Goal: Information Seeking & Learning: Find specific fact

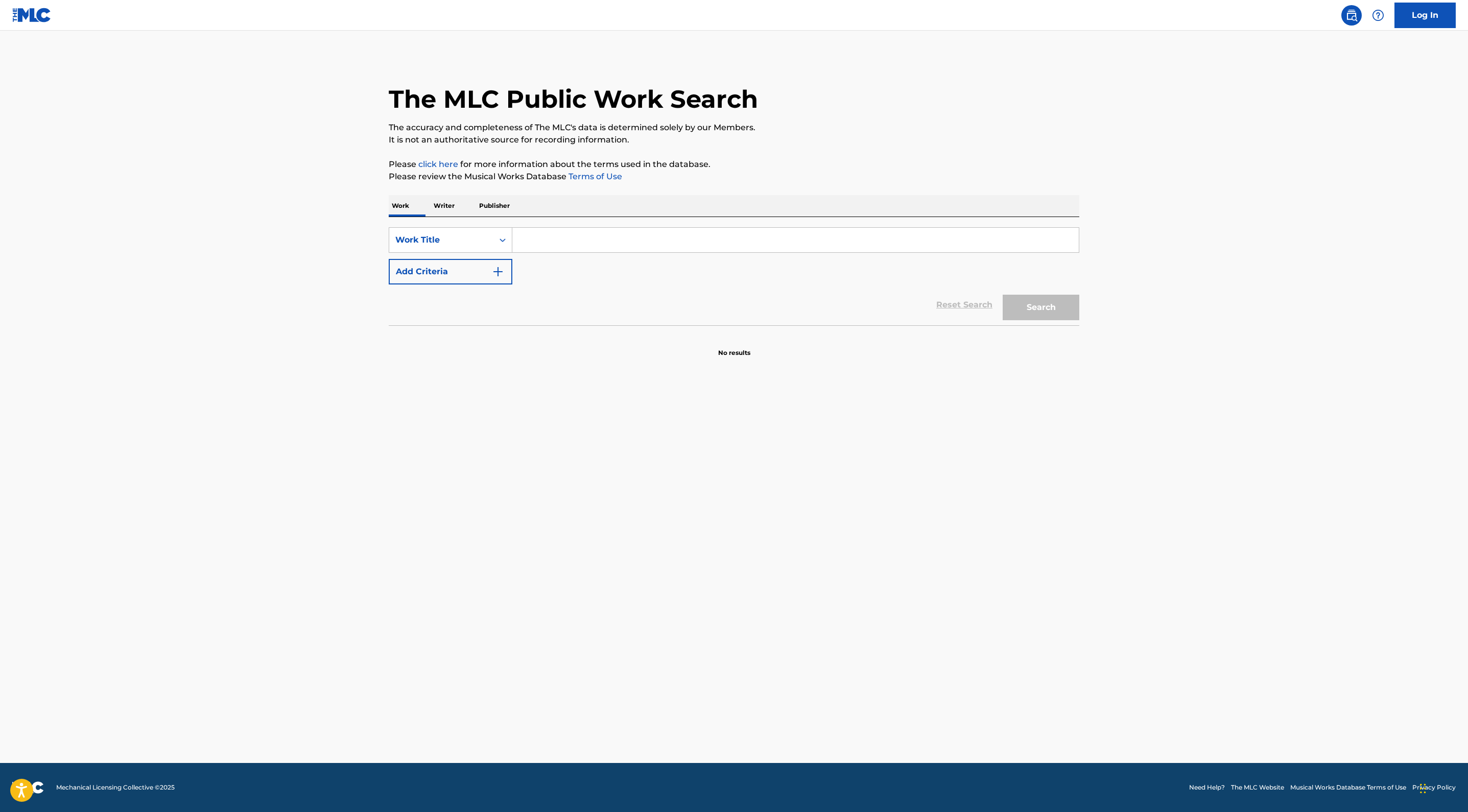
click at [512, 253] on input "Search Form" at bounding box center [795, 240] width 566 height 25
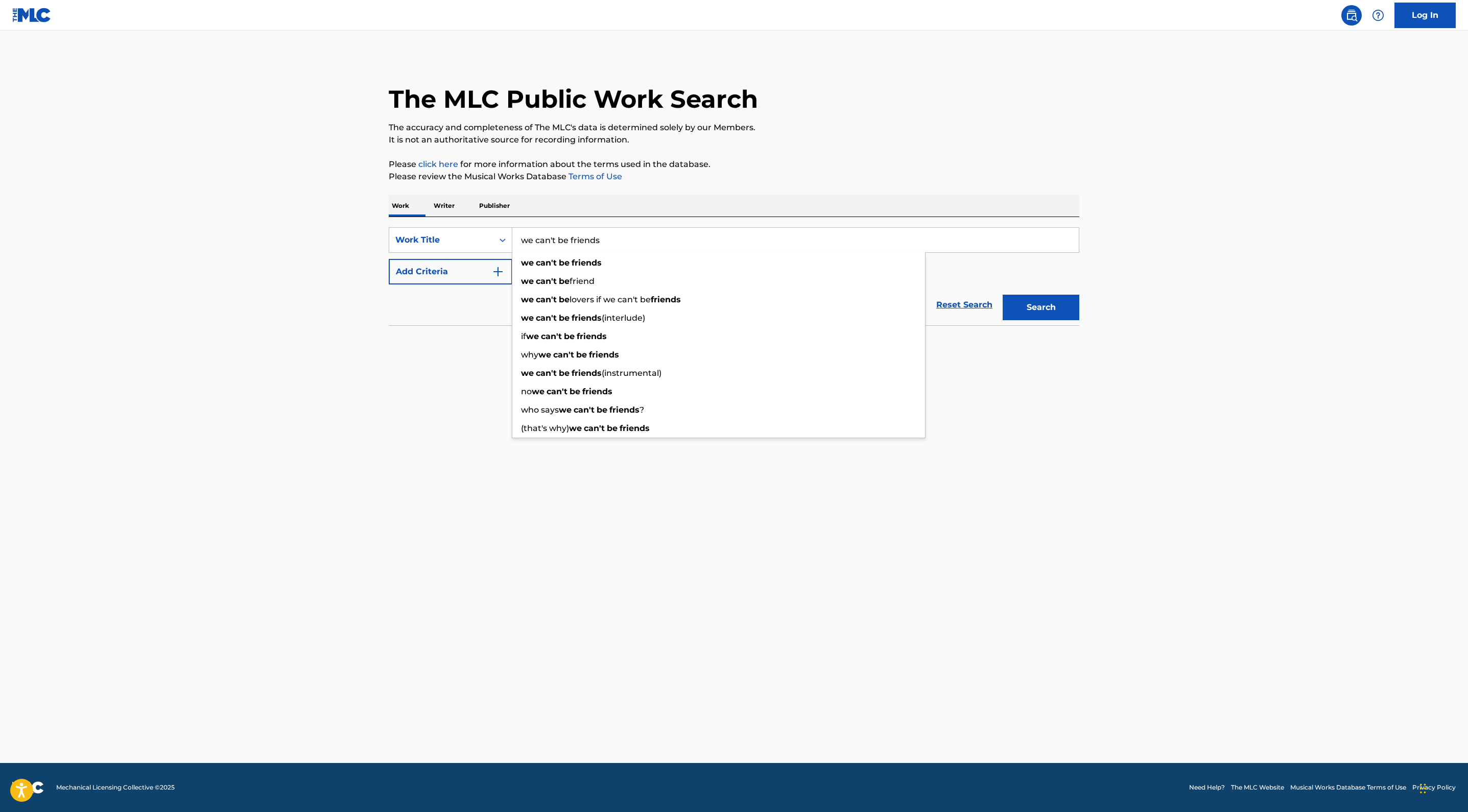
type input "we can't be friends"
click at [1079, 321] on button "Search" at bounding box center [1041, 307] width 76 height 25
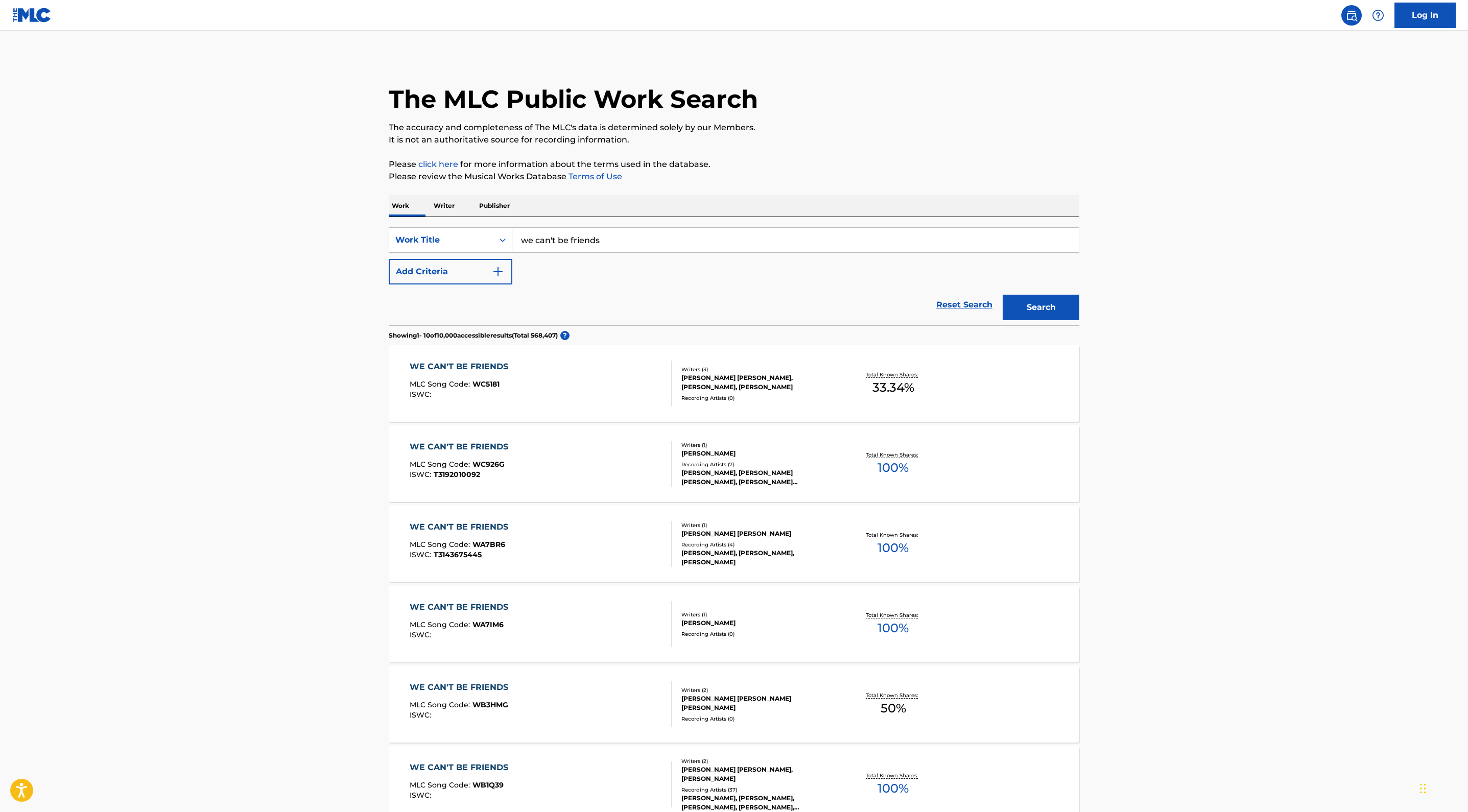
click at [25, 500] on main "The MLC Public Work Search The accuracy and completeness of The MLC's data is d…" at bounding box center [734, 616] width 1468 height 1171
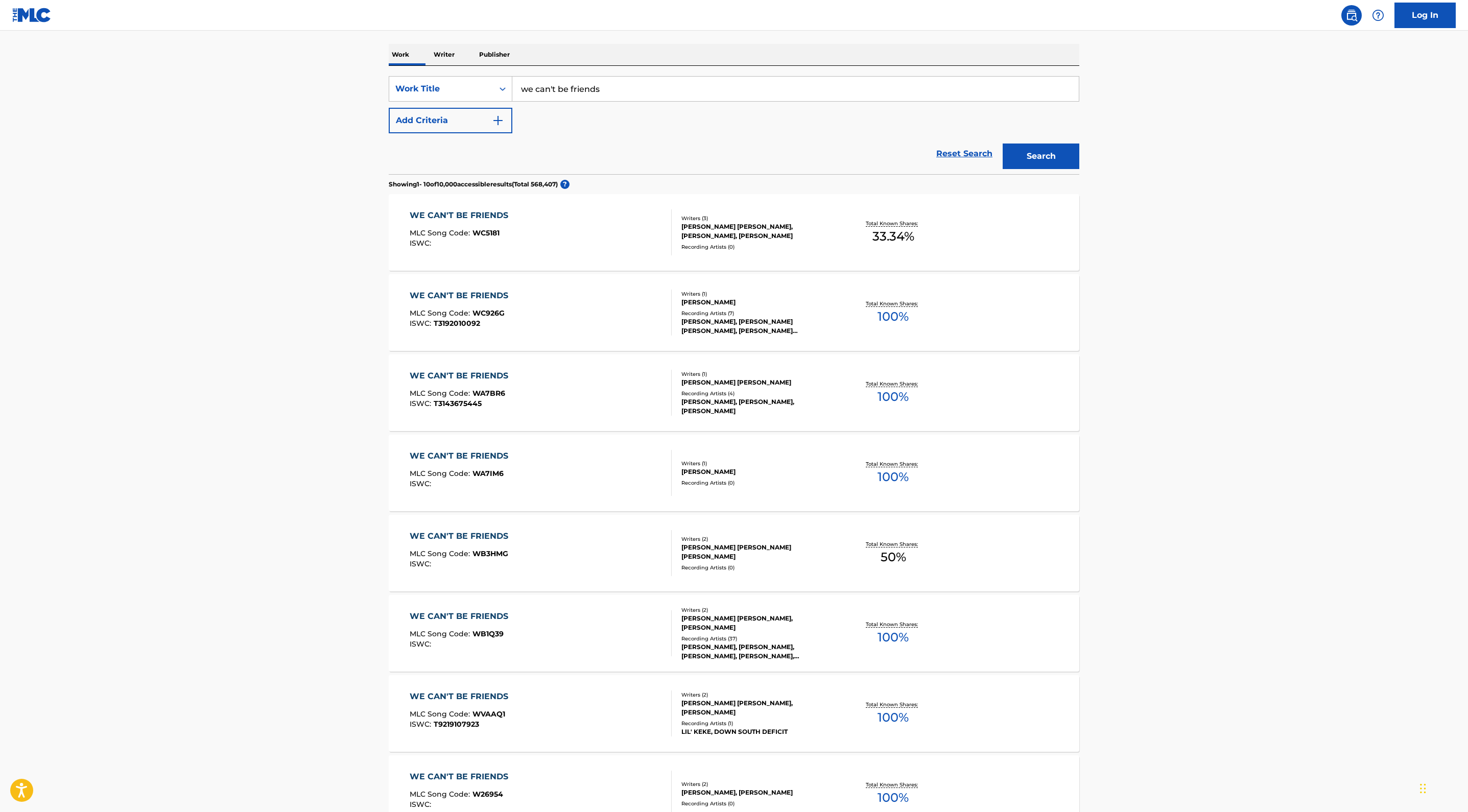
scroll to position [146, 0]
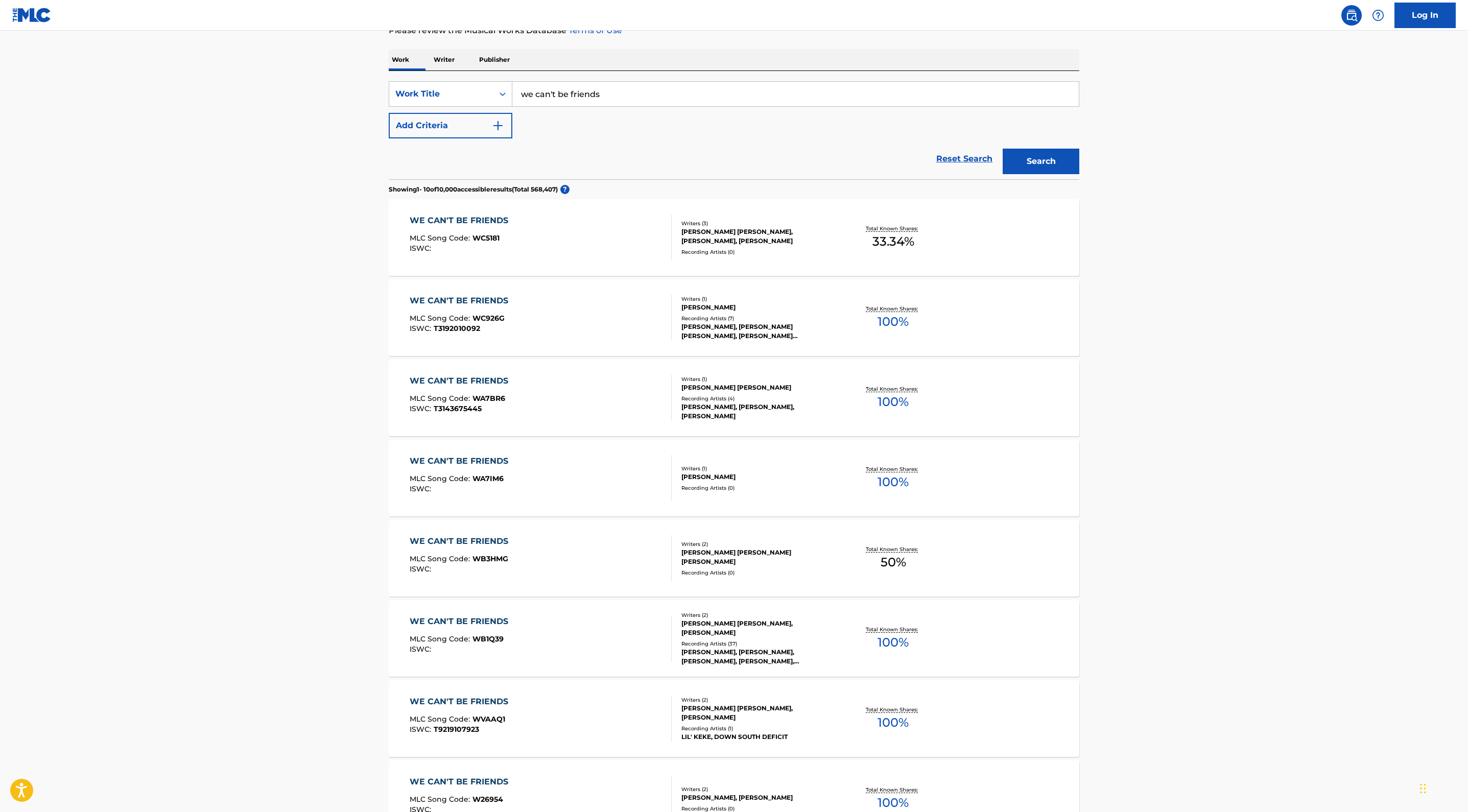
click at [389, 138] on button "Add Criteria" at bounding box center [451, 125] width 124 height 25
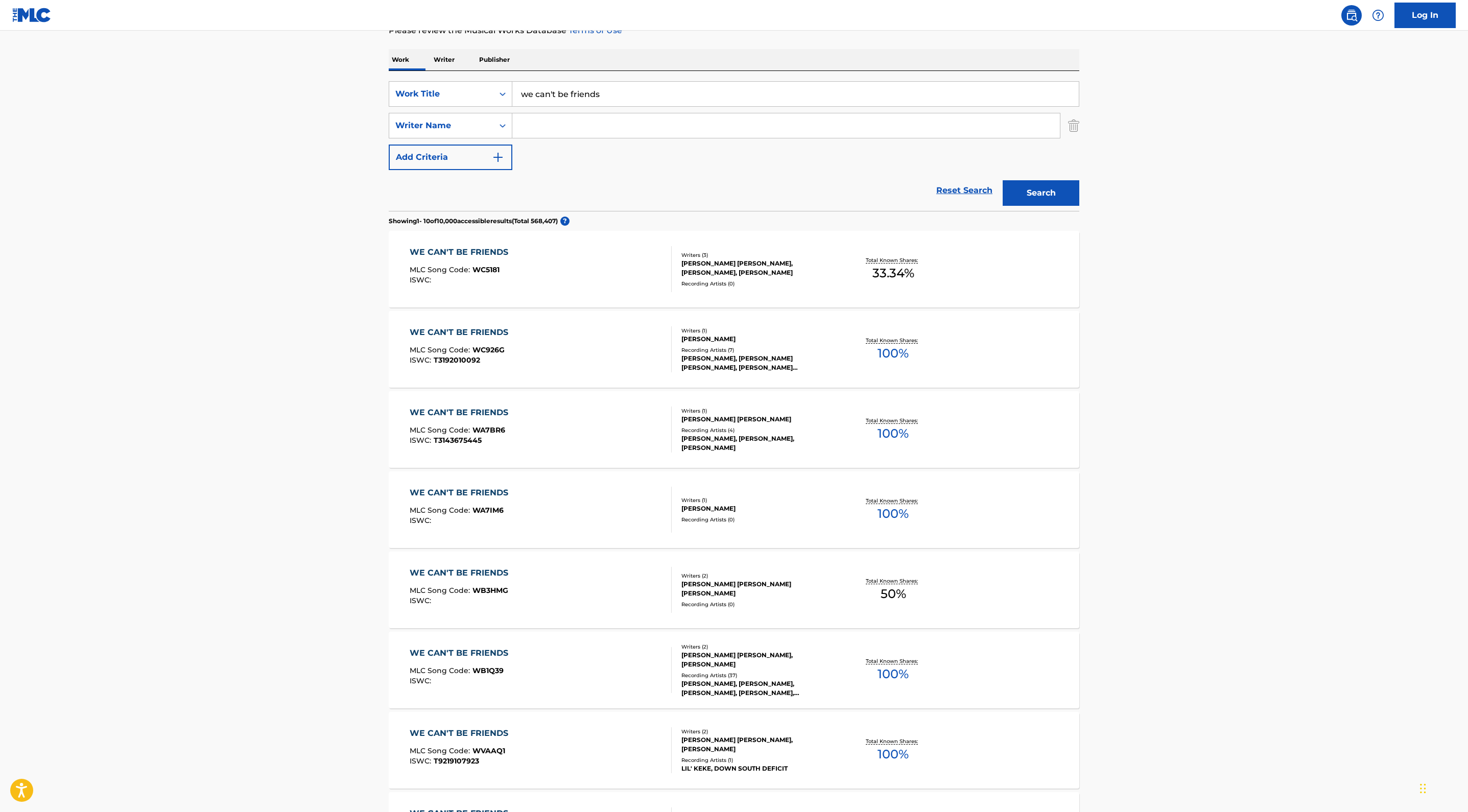
click at [512, 138] on input "Search Form" at bounding box center [786, 125] width 548 height 25
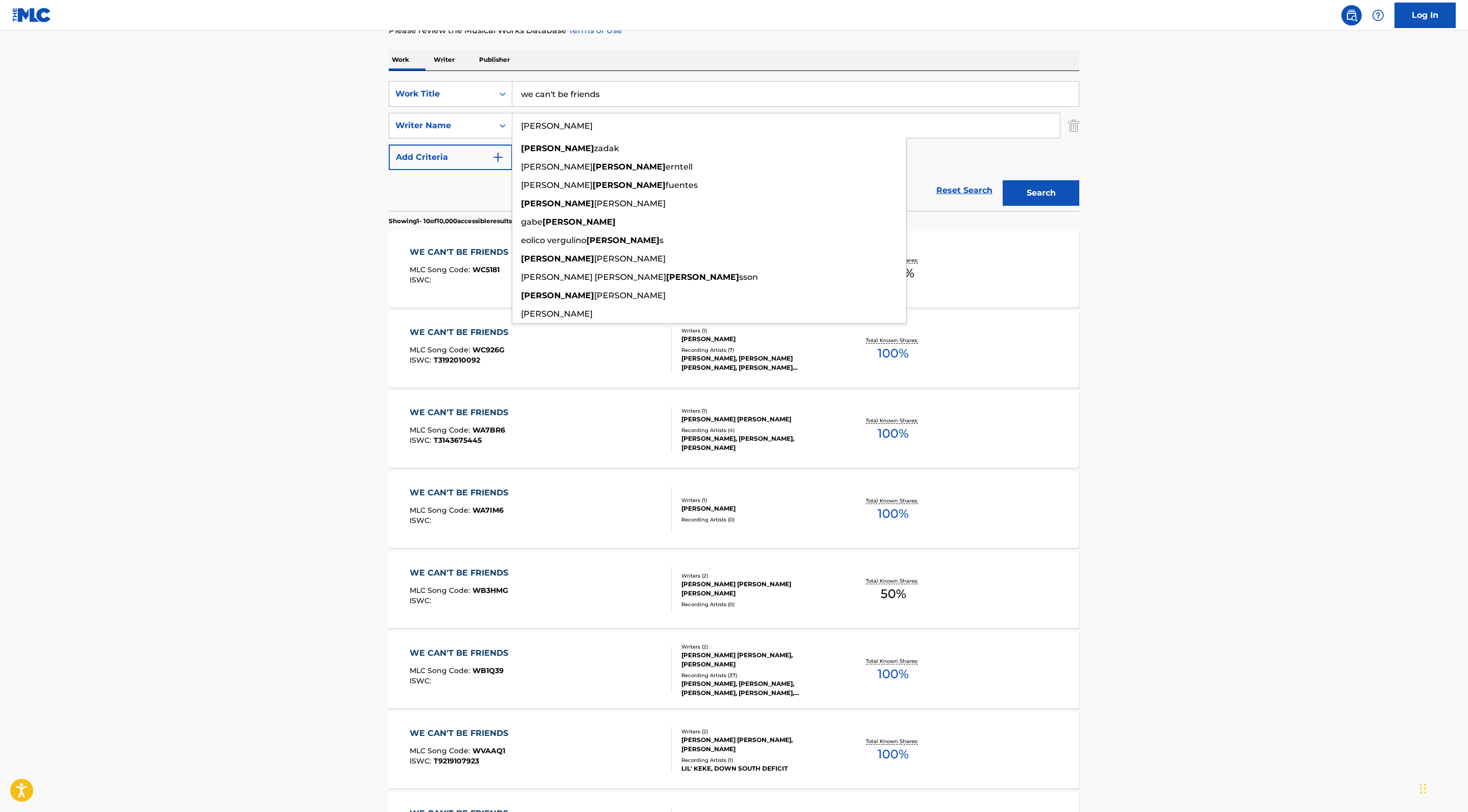
click at [1079, 206] on button "Search" at bounding box center [1041, 193] width 76 height 25
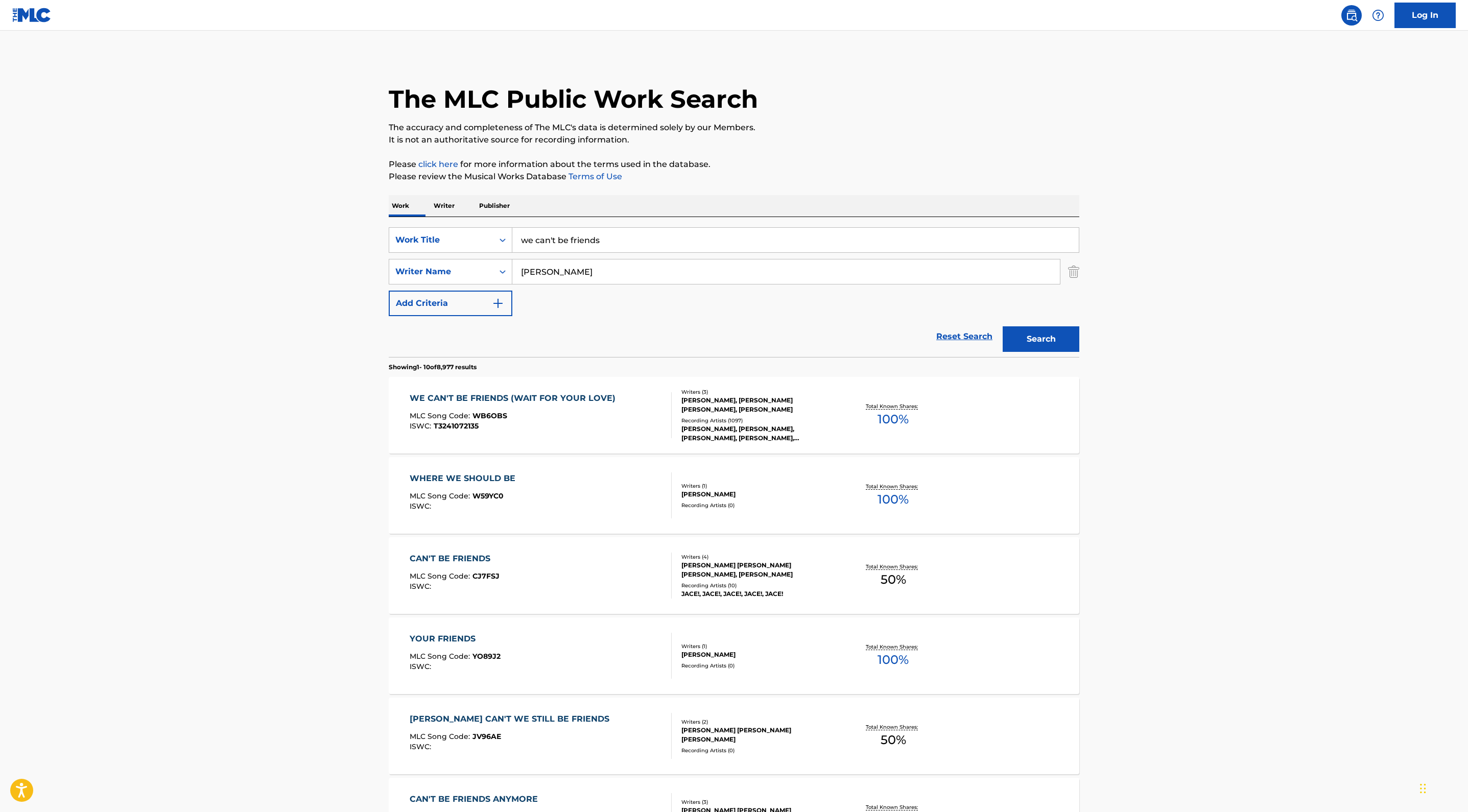
type input "[PERSON_NAME]"
drag, startPoint x: 480, startPoint y: 282, endPoint x: 811, endPoint y: 53, distance: 402.5
click at [811, 31] on nav "Log In" at bounding box center [734, 15] width 1468 height 31
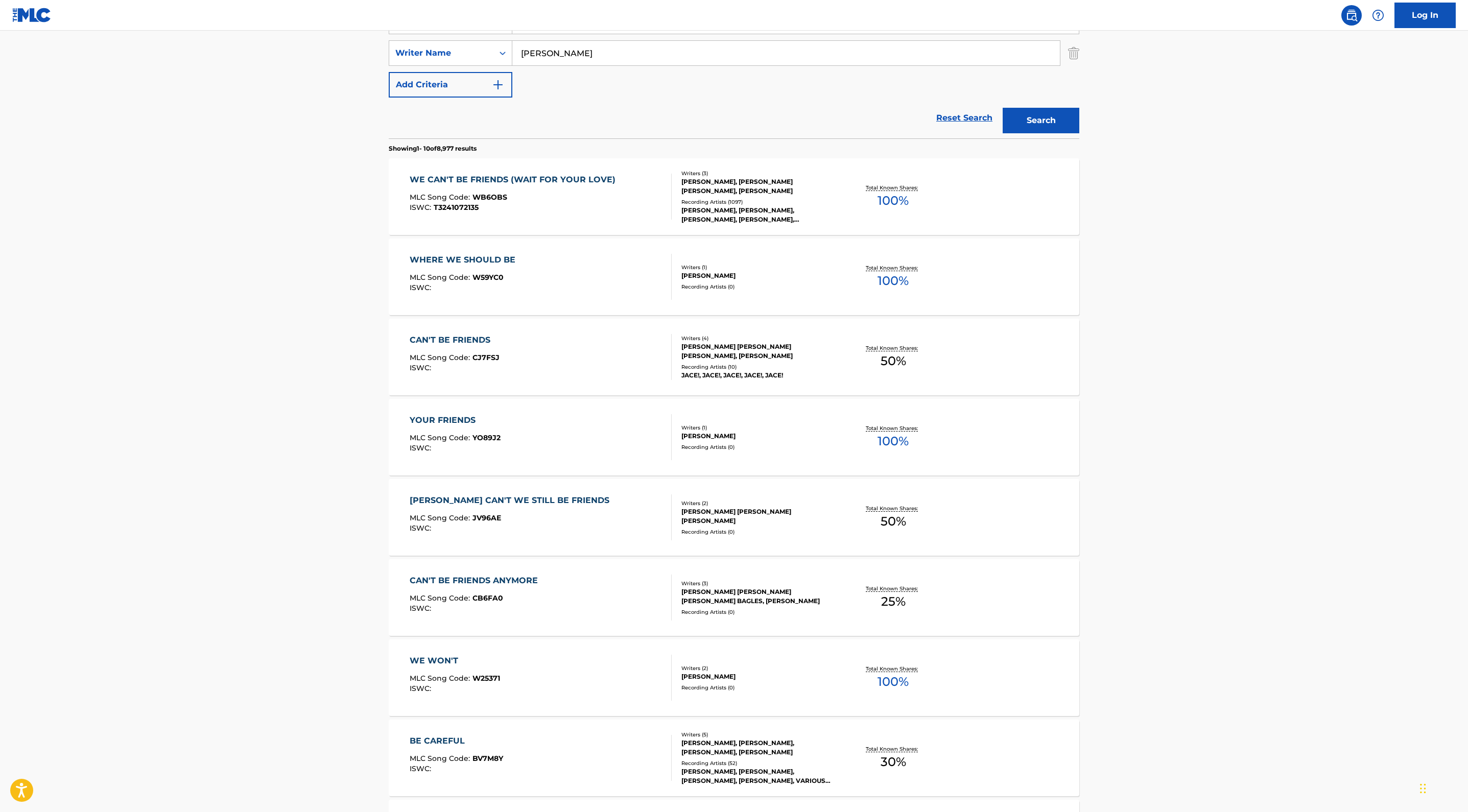
scroll to position [228, 0]
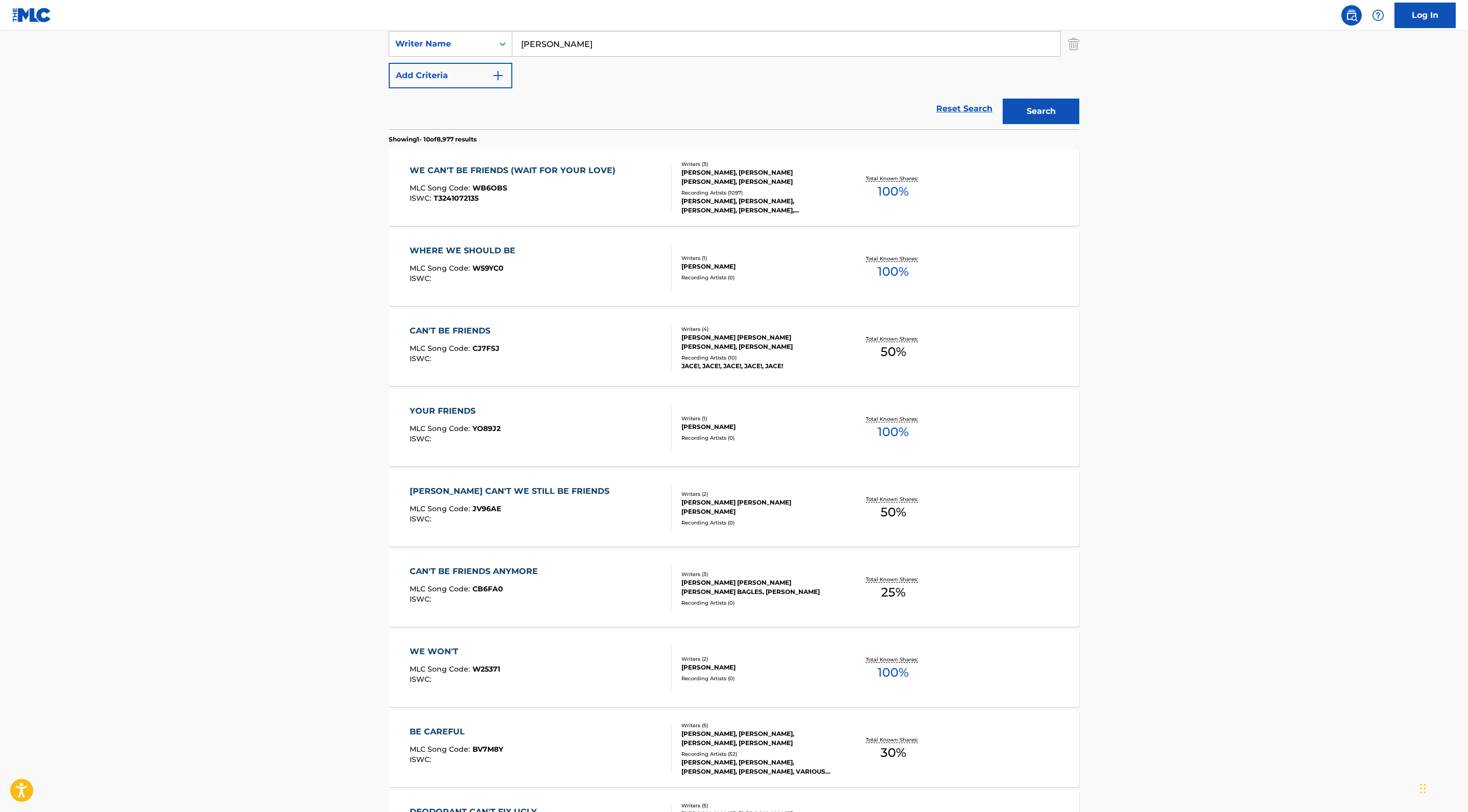
click at [830, 186] on div "[PERSON_NAME], [PERSON_NAME] [PERSON_NAME], [PERSON_NAME]" at bounding box center [759, 177] width 154 height 18
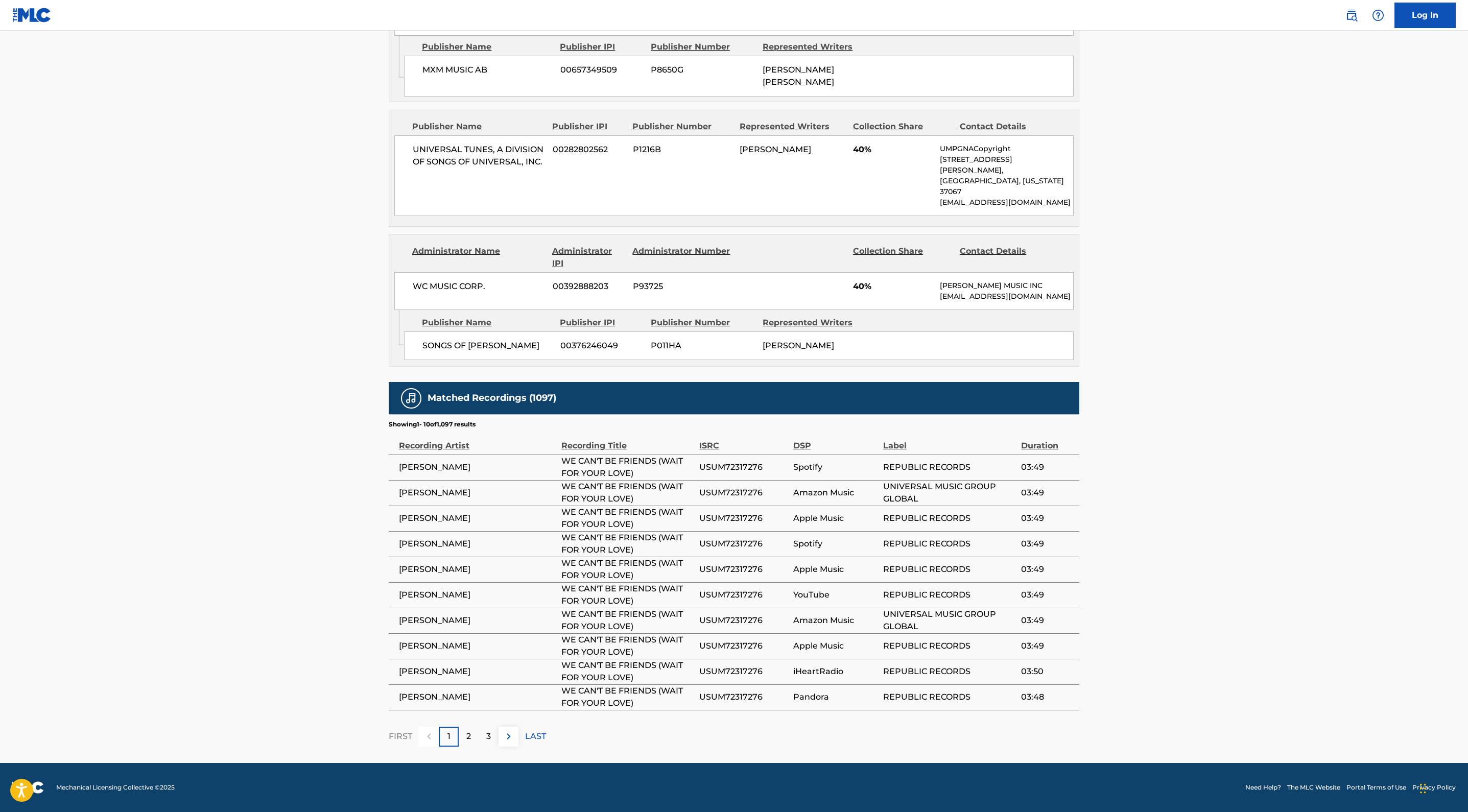
scroll to position [916, 0]
click at [1091, 246] on div "< Back to public search results Copy work link WE CAN'T BE FRIENDS (WAIT FOR YO…" at bounding box center [733, 52] width 715 height 1389
click at [30, 388] on main "< Back to public search results Copy work link WE CAN'T BE FRIENDS (WAIT FOR YO…" at bounding box center [734, 47] width 1468 height 1431
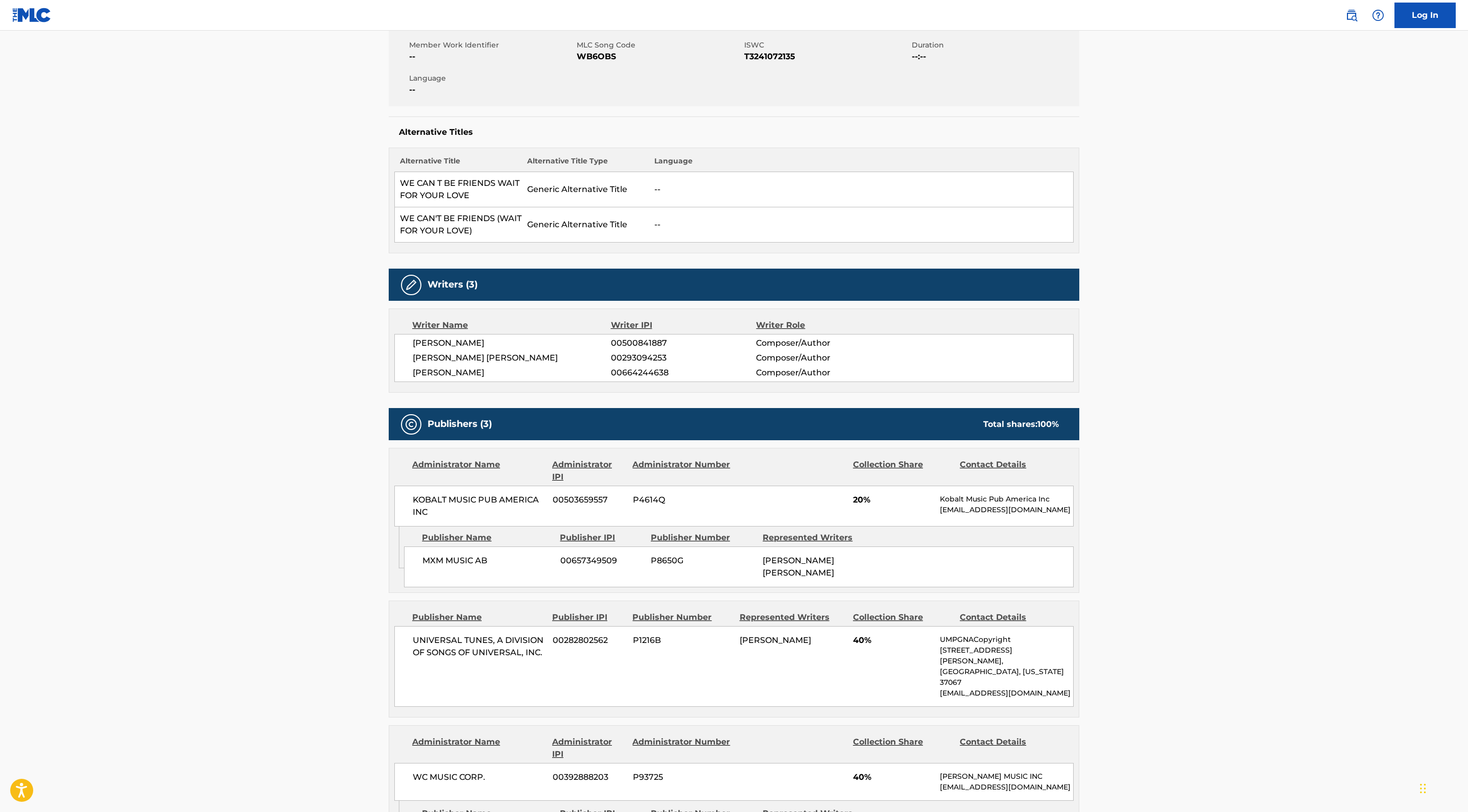
scroll to position [8, 0]
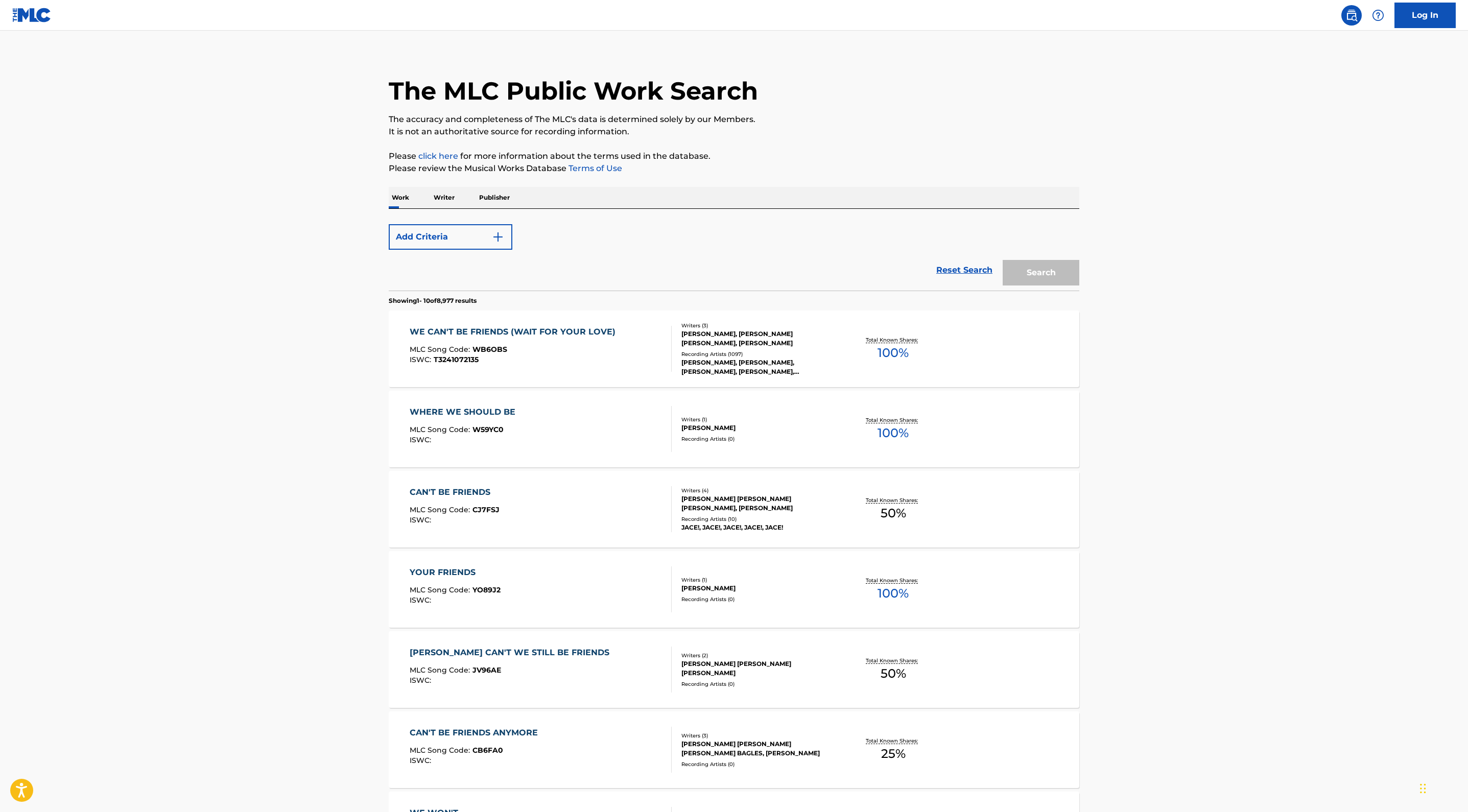
scroll to position [228, 0]
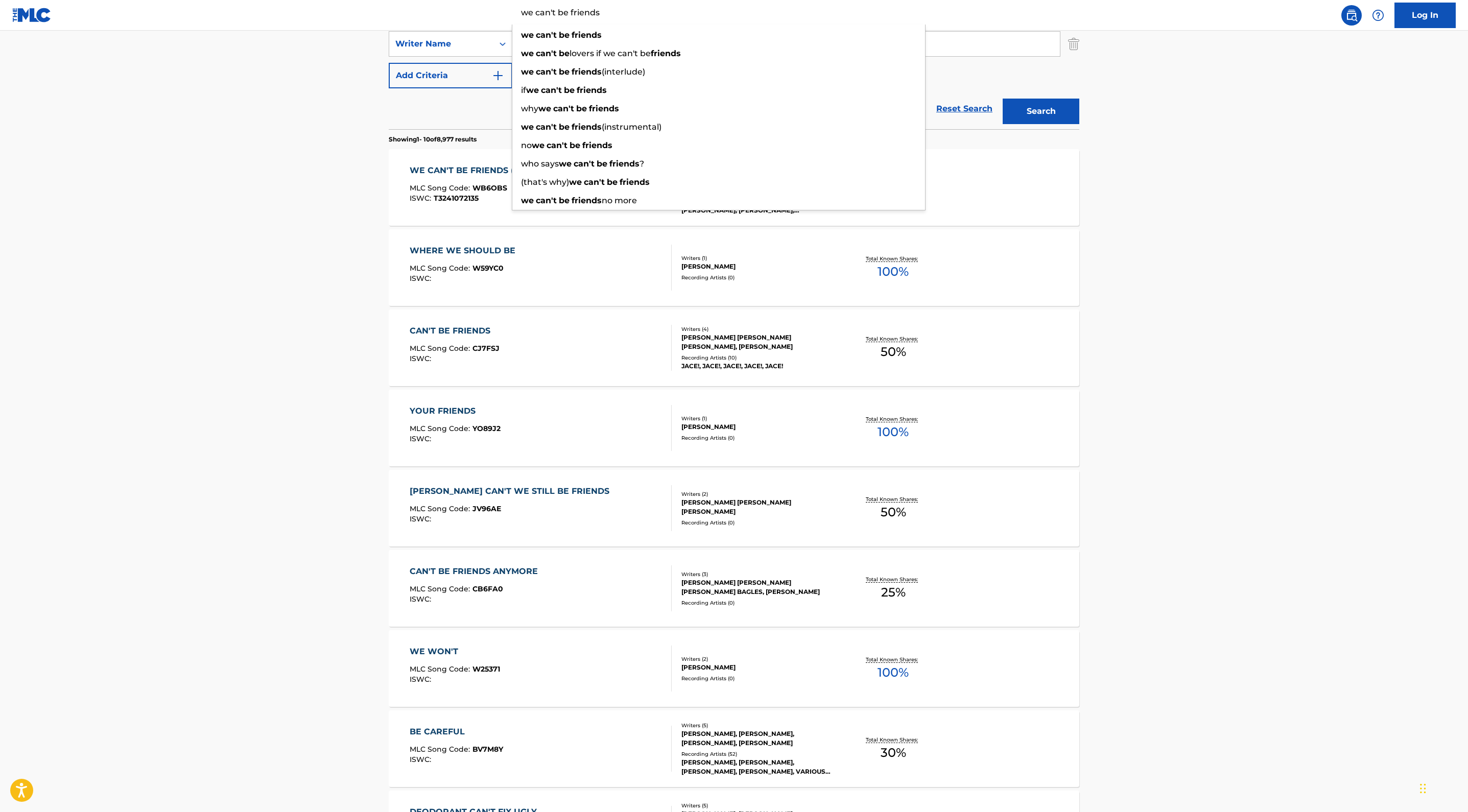
drag, startPoint x: 477, startPoint y: 147, endPoint x: 243, endPoint y: 123, distance: 235.2
click at [389, 25] on div "SearchWithCriteriaf2c2402b-52c6-4ec3-9933-aef05f7d6413 Work Title we can't be f…" at bounding box center [734, 12] width 690 height 25
type input "yes and"
click at [1079, 124] on button "Search" at bounding box center [1041, 112] width 76 height 25
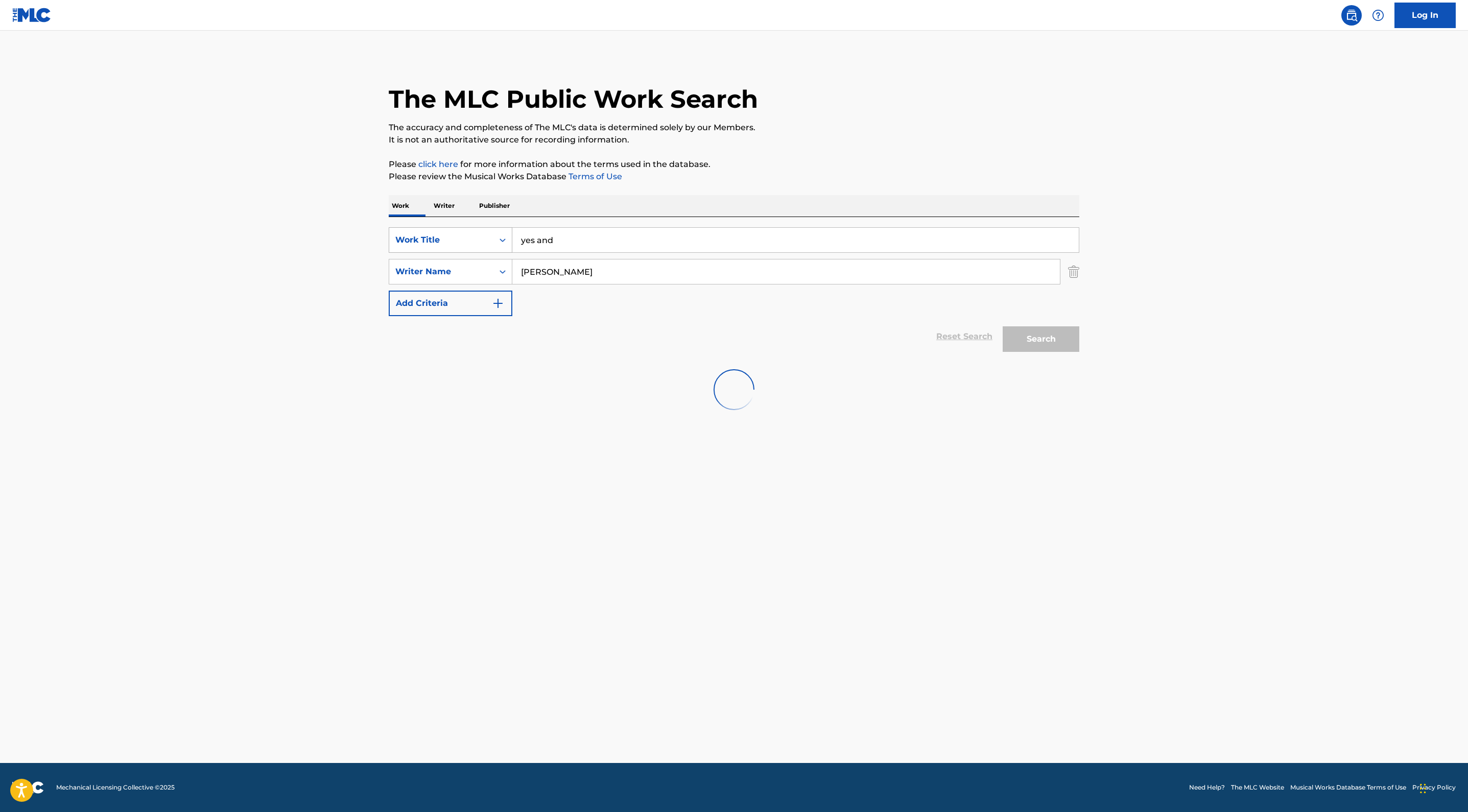
scroll to position [0, 0]
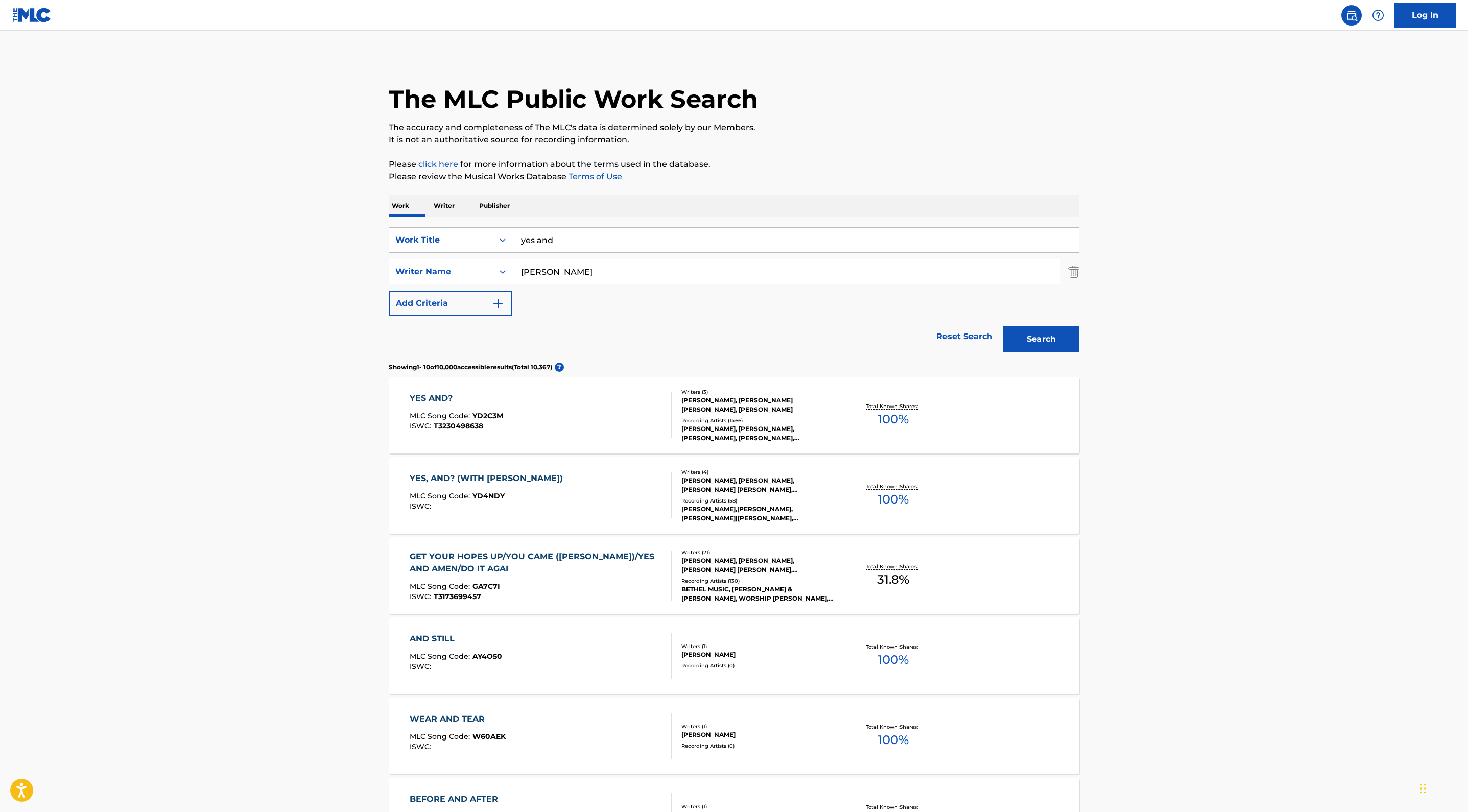
click at [48, 516] on main "The MLC Public Work Search The accuracy and completeness of The MLC's data is d…" at bounding box center [734, 631] width 1468 height 1202
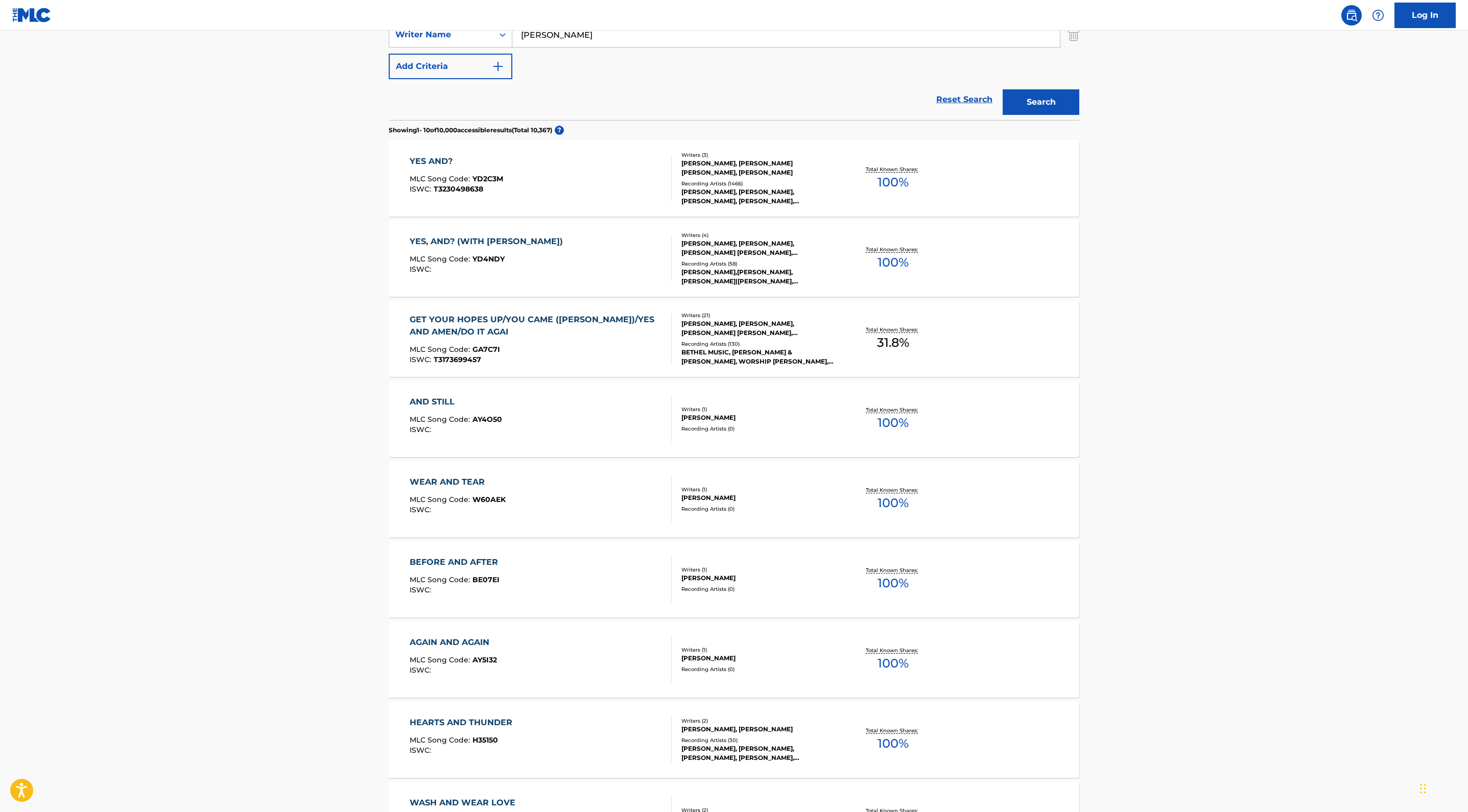
scroll to position [238, 0]
click at [836, 176] on div "[PERSON_NAME], [PERSON_NAME] [PERSON_NAME], [PERSON_NAME]" at bounding box center [759, 167] width 154 height 18
click at [88, 488] on main "The MLC Public Work Search The accuracy and completeness of The MLC's data is d…" at bounding box center [734, 393] width 1468 height 1202
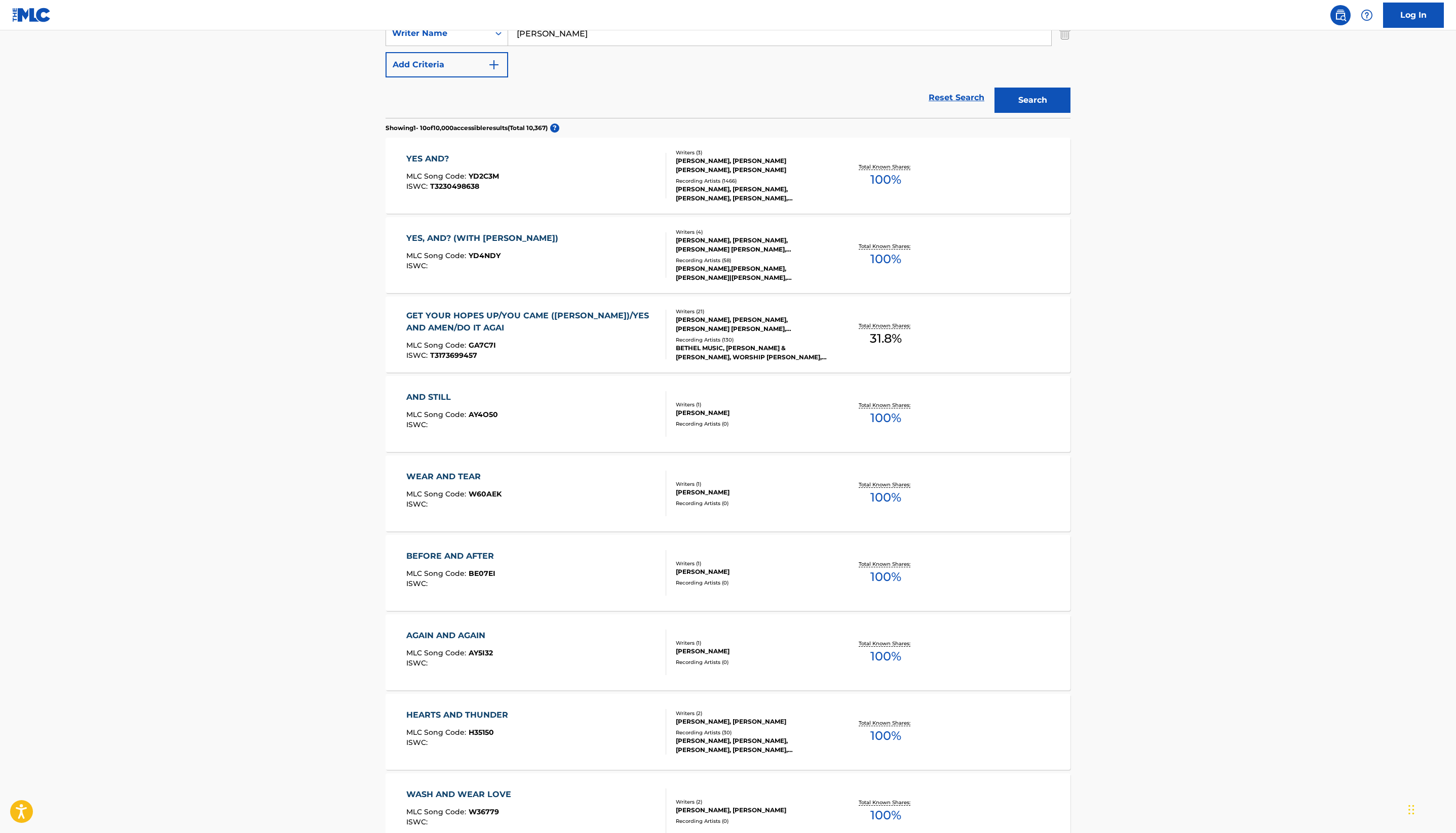
drag, startPoint x: 416, startPoint y: 137, endPoint x: 271, endPoint y: 106, distance: 148.3
click at [386, 14] on div "SearchWithCriteriaf2c2402b-52c6-4ec3-9933-aef05f7d6413 Work Title yes and" at bounding box center [728, 2] width 685 height 25
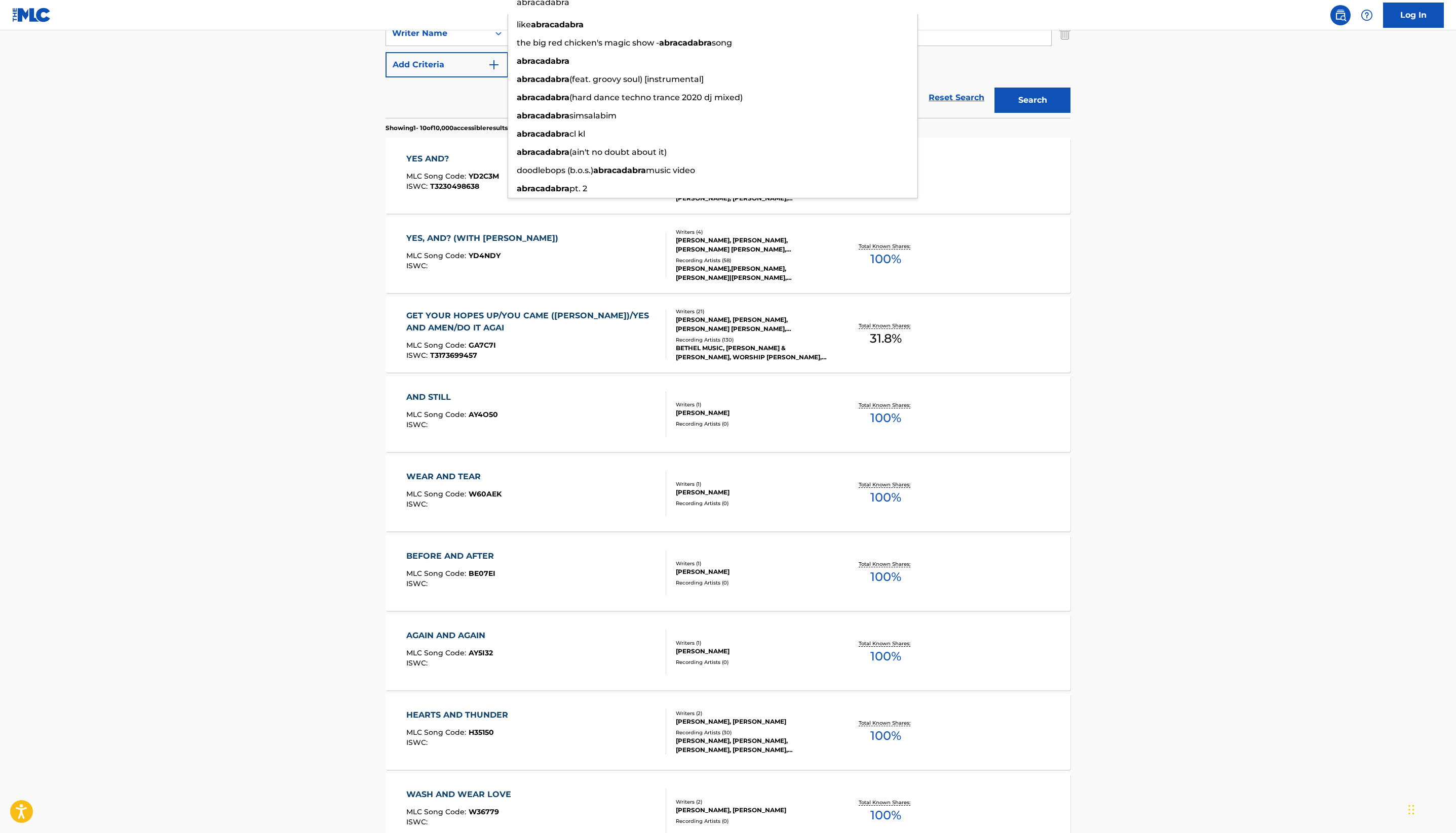
type input "abracadabra"
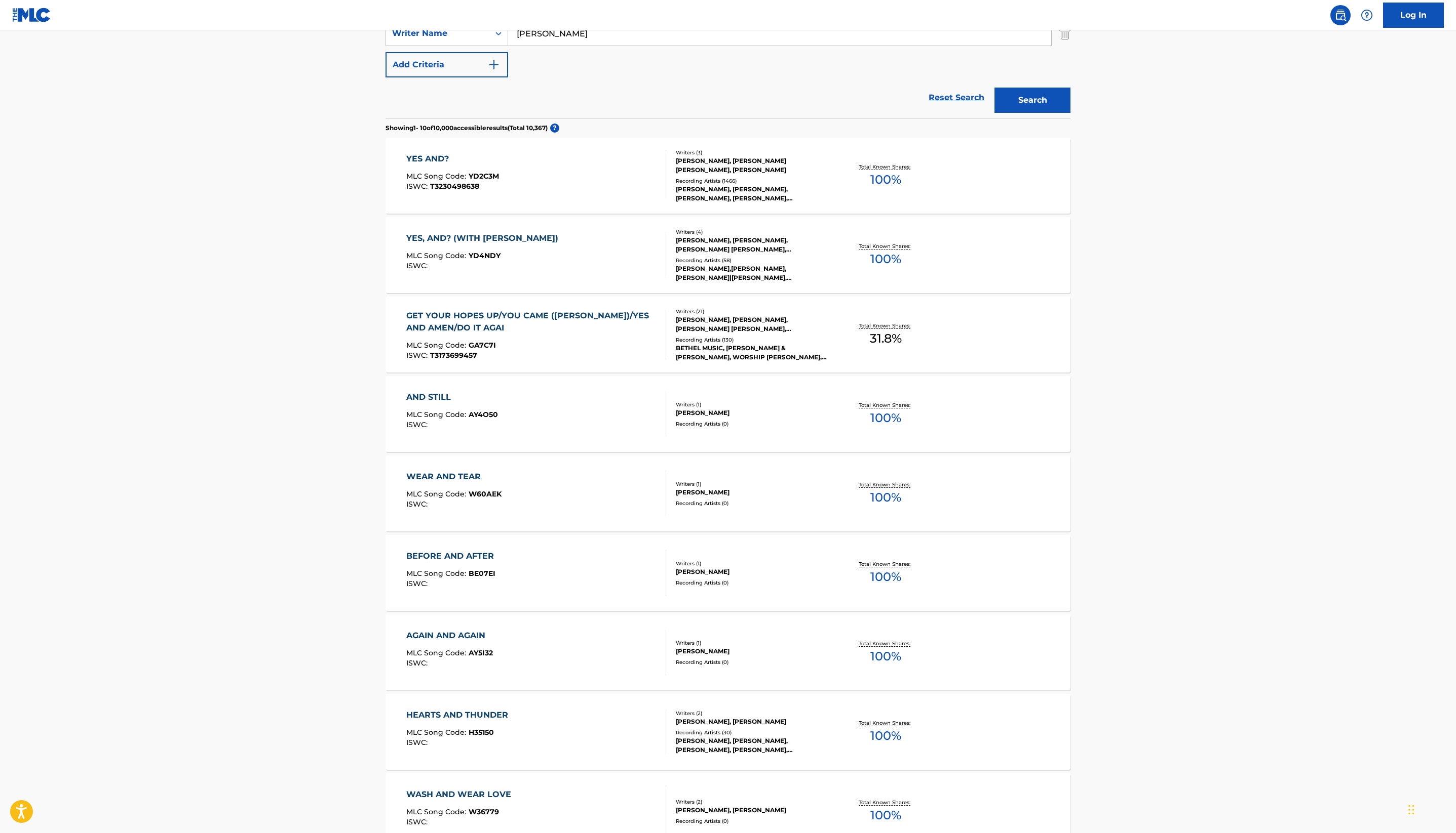
drag, startPoint x: 415, startPoint y: 194, endPoint x: 248, endPoint y: 149, distance: 173.0
click at [386, 77] on div "SearchWithCriteriaf2c2402b-52c6-4ec3-9933-aef05f7d6413 Work Title abracadabra S…" at bounding box center [728, 33] width 685 height 88
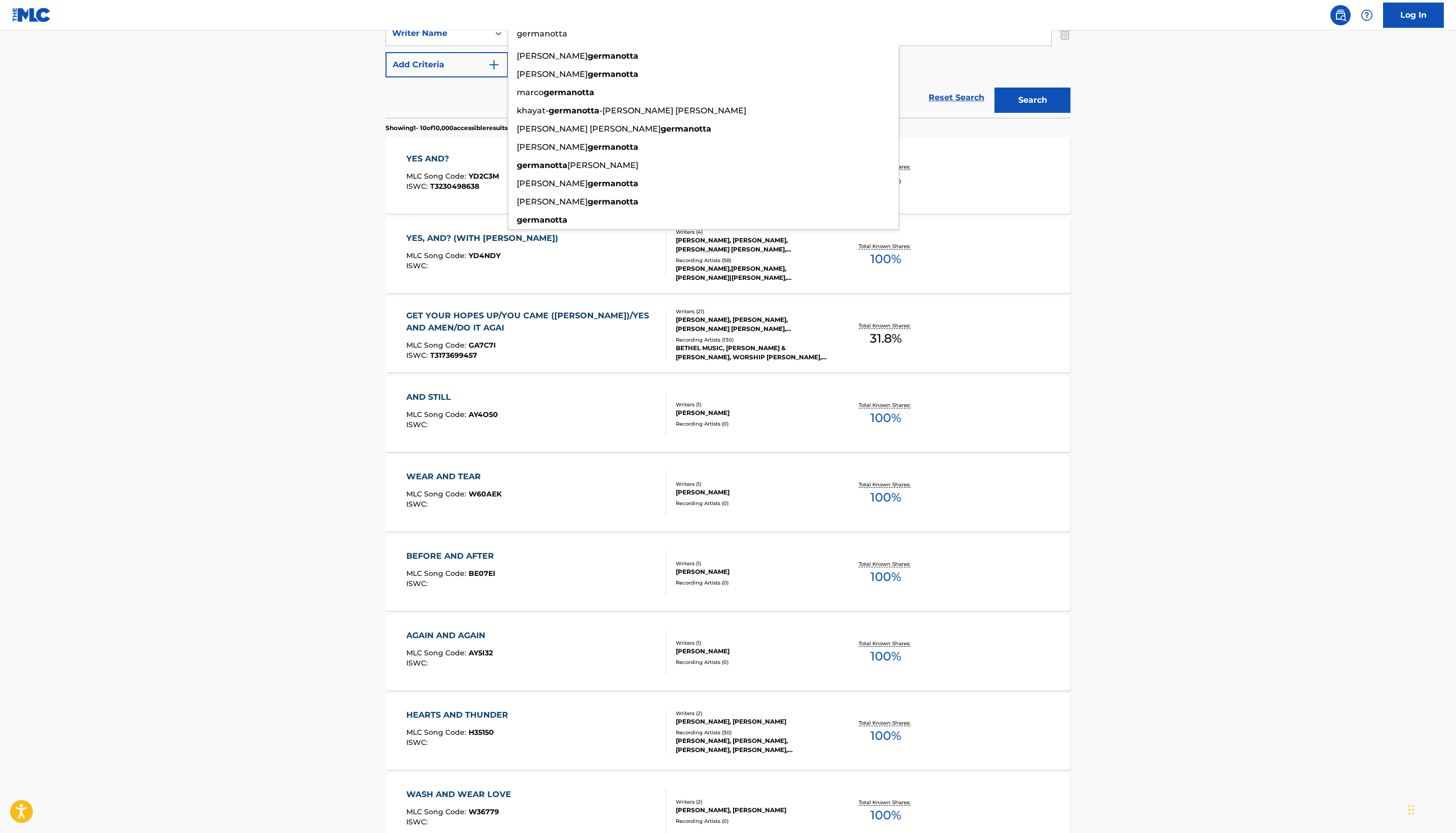
type input "germanotta"
click at [1070, 113] on button "Search" at bounding box center [1033, 100] width 76 height 25
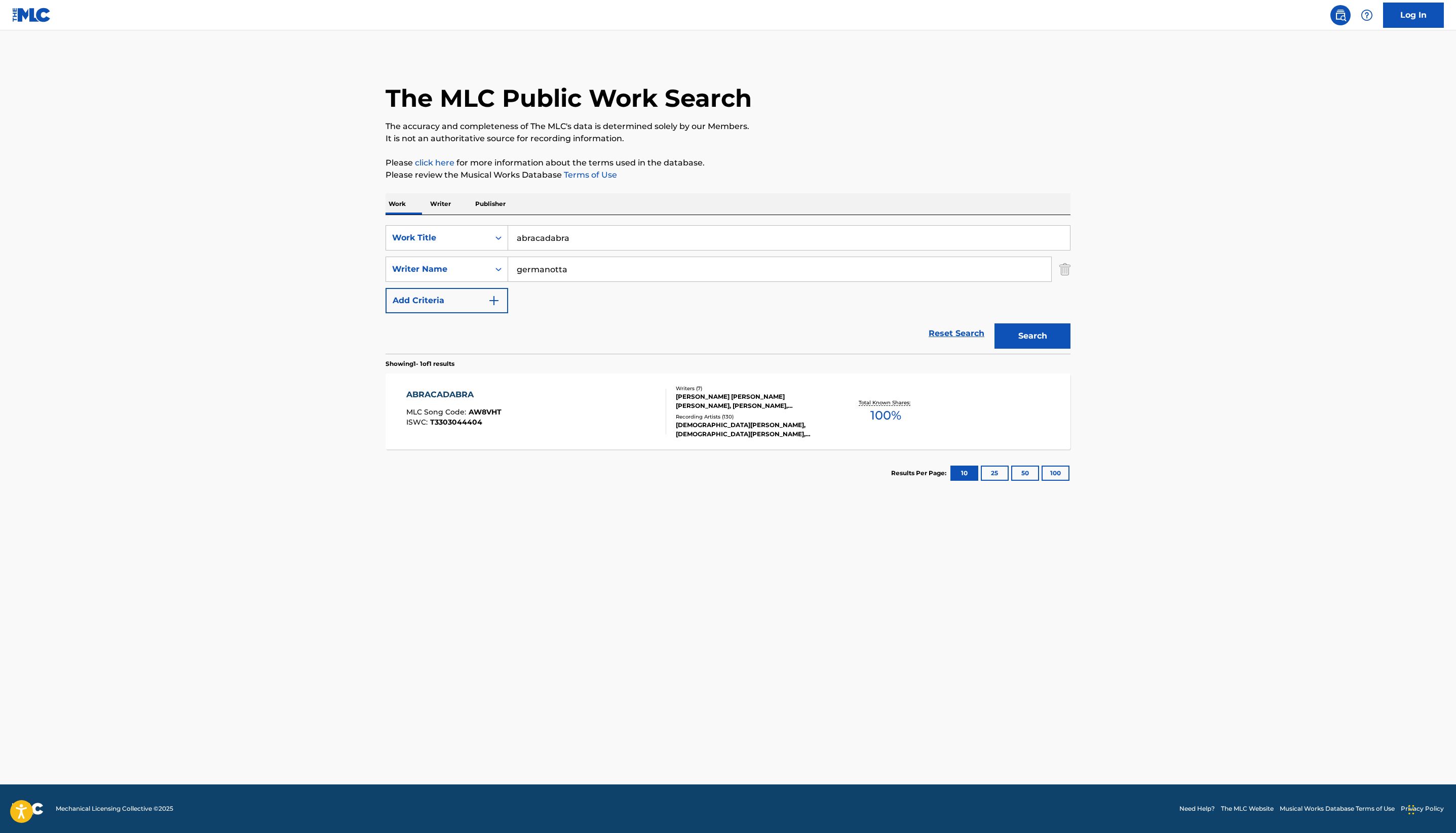
scroll to position [31, 0]
click at [749, 439] on div "[DEMOGRAPHIC_DATA][PERSON_NAME], [DEMOGRAPHIC_DATA][PERSON_NAME], [DEMOGRAPHIC_…" at bounding box center [752, 430] width 153 height 18
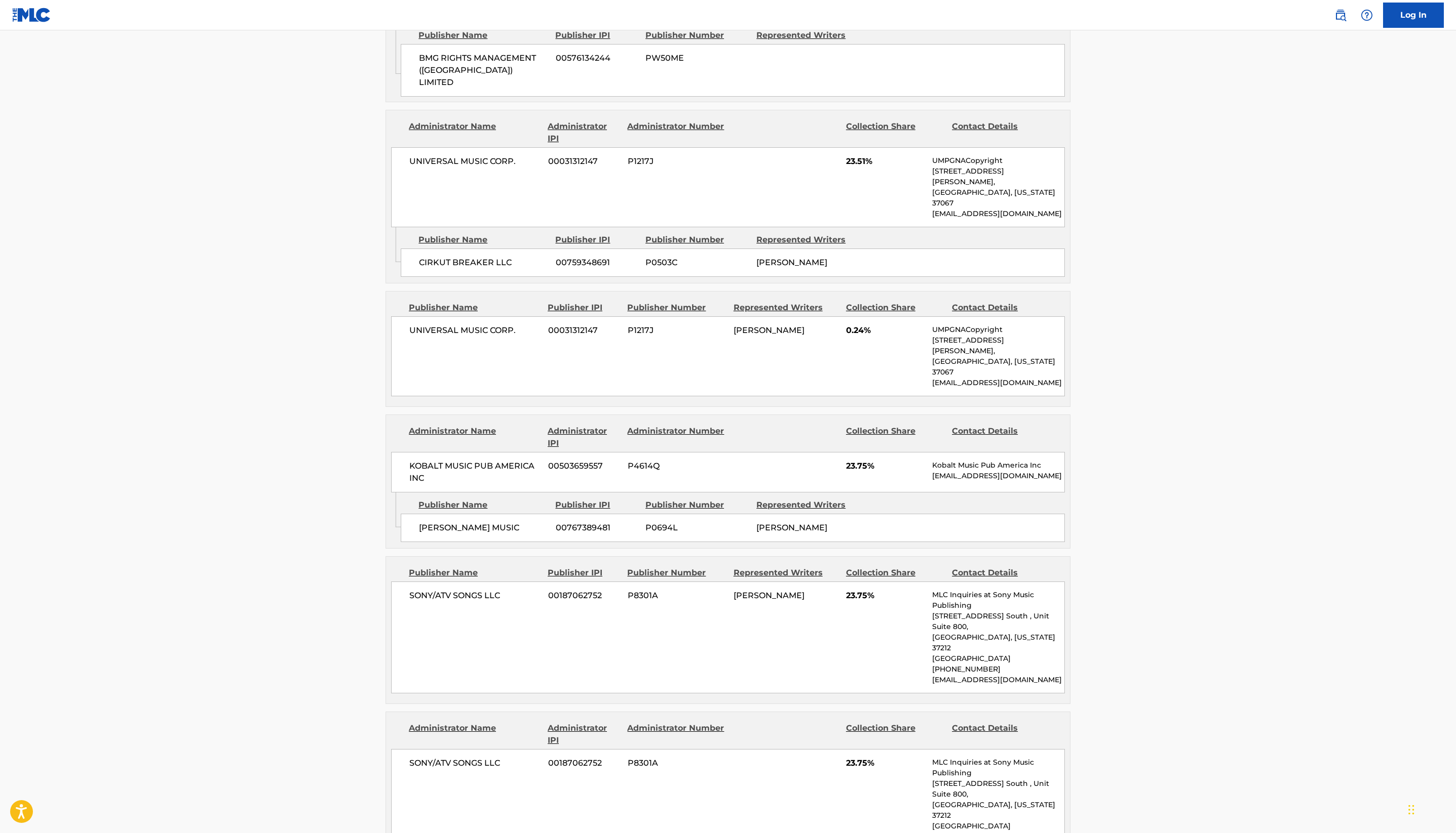
scroll to position [783, 0]
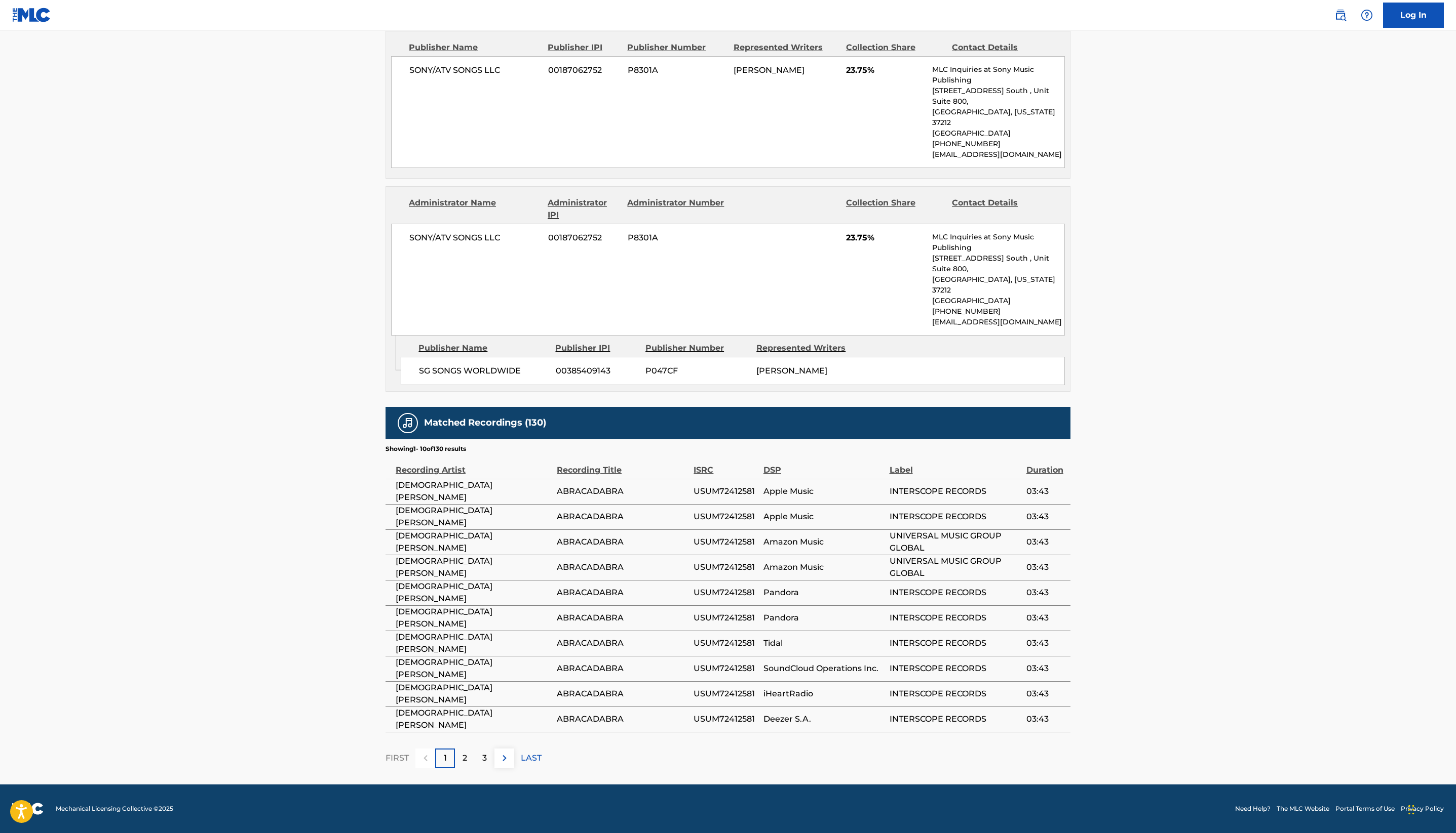
scroll to position [1609, 0]
click at [947, 168] on div "SONY/ATV SONGS LLC 00187062752 P8301A [PERSON_NAME] 23.75% MLC Inquiries at Son…" at bounding box center [728, 112] width 674 height 112
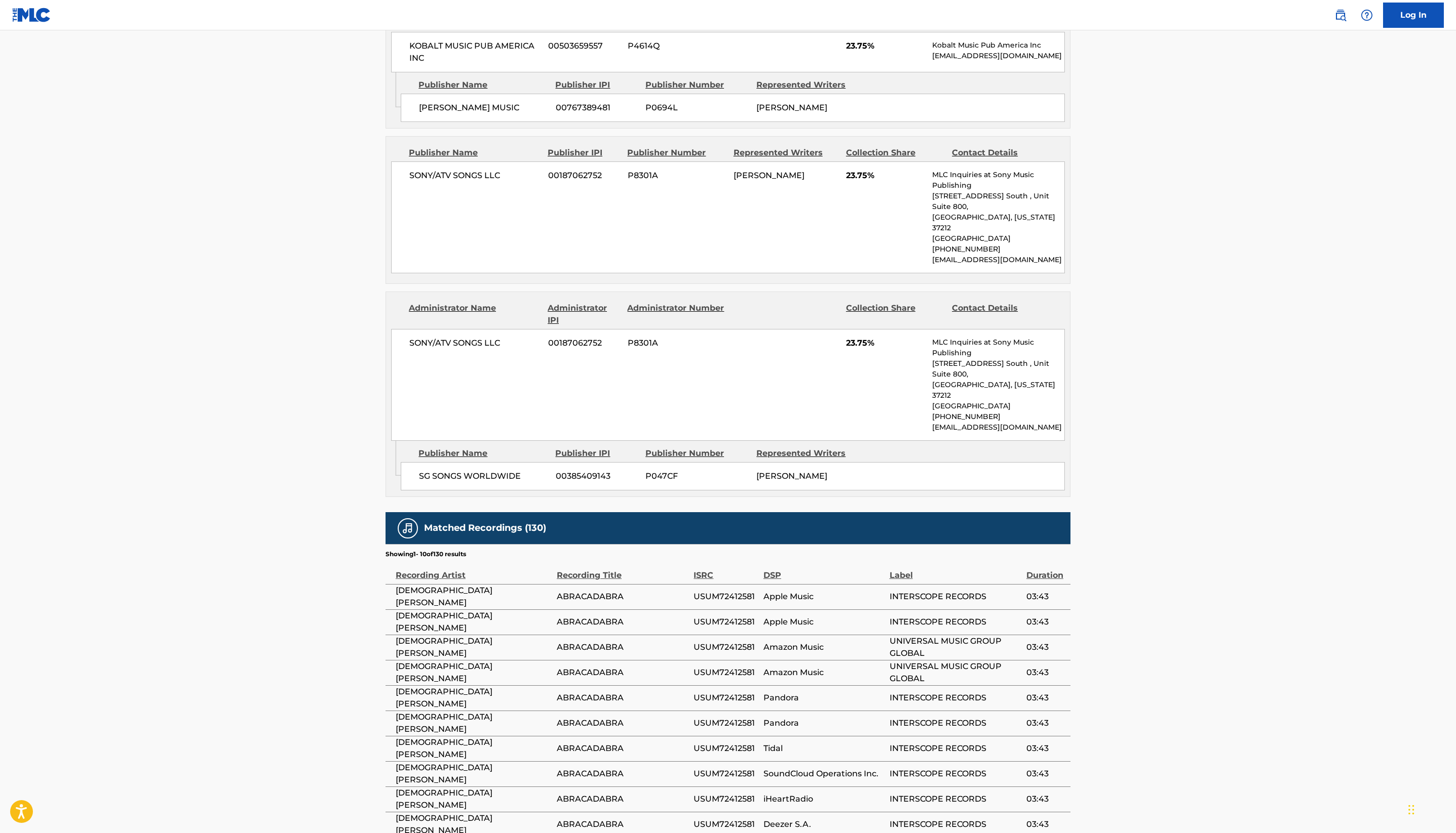
scroll to position [1484, 0]
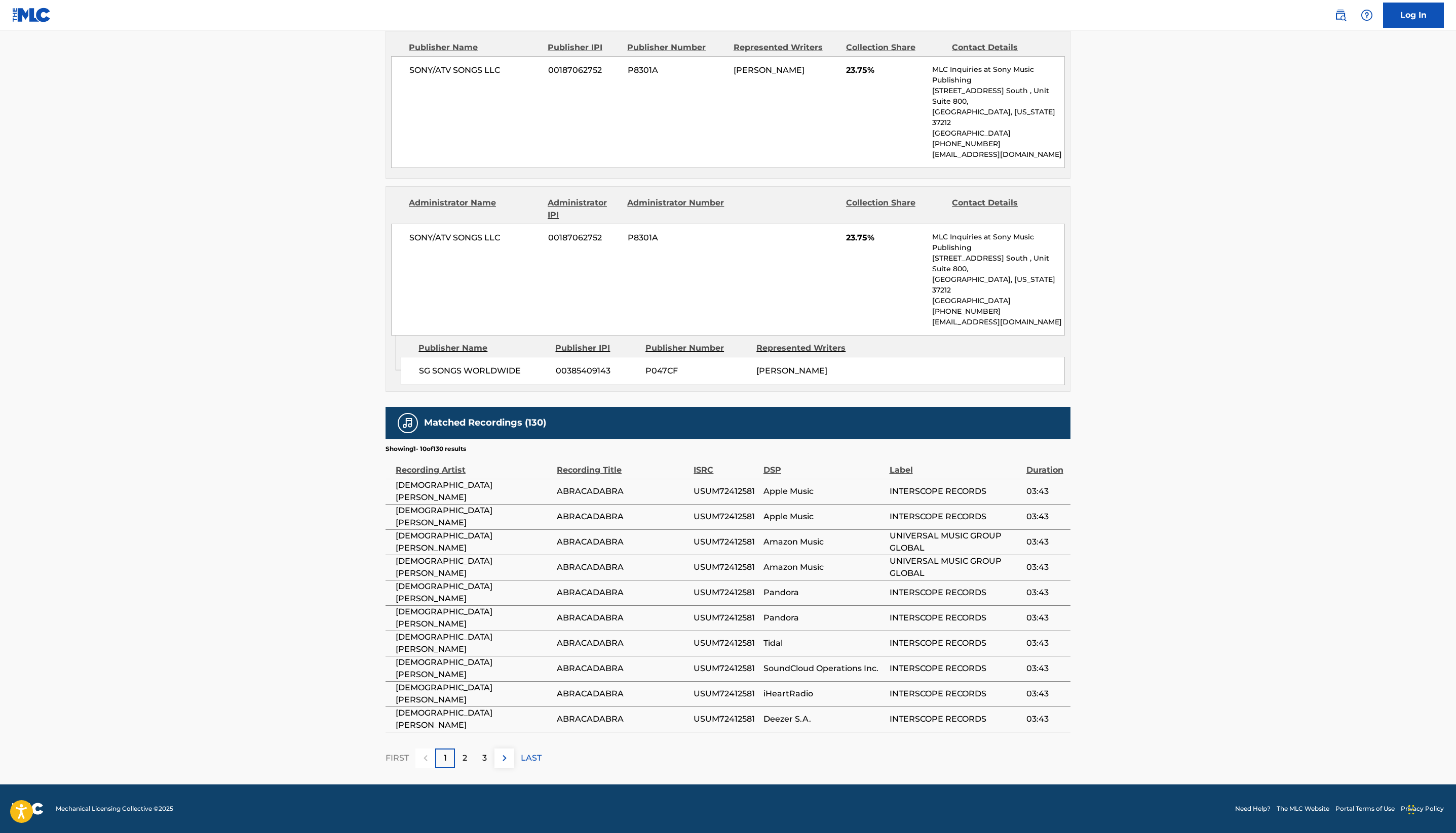
click at [860, 9] on div "[PERSON_NAME]" at bounding box center [807, 2] width 104 height 12
click at [955, 336] on div "SONY/ATV SONGS LLC 00187062752 P8301A 23.75% MLC Inquiries at Sony Music Publis…" at bounding box center [728, 279] width 674 height 112
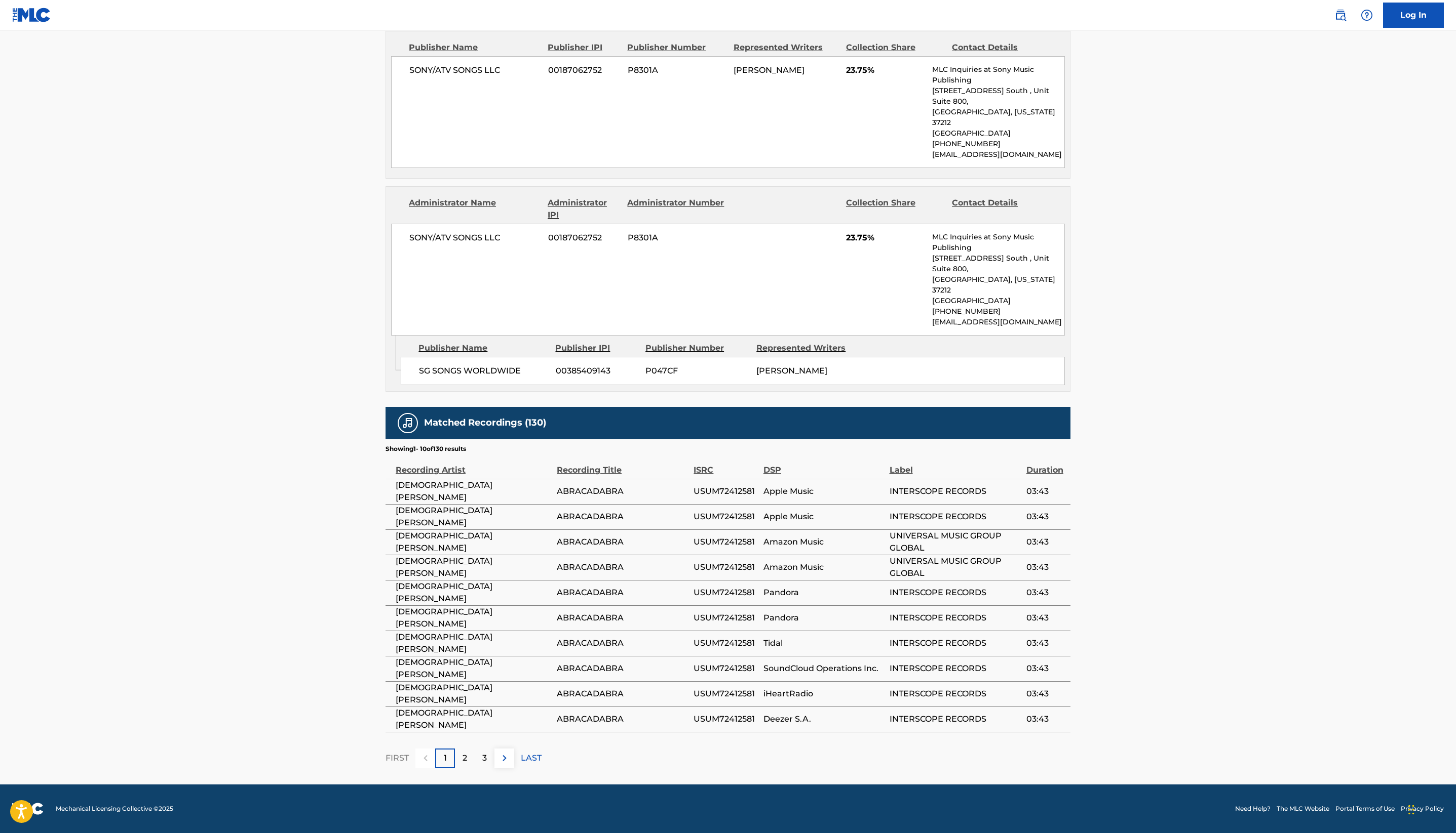
scroll to position [1547, 0]
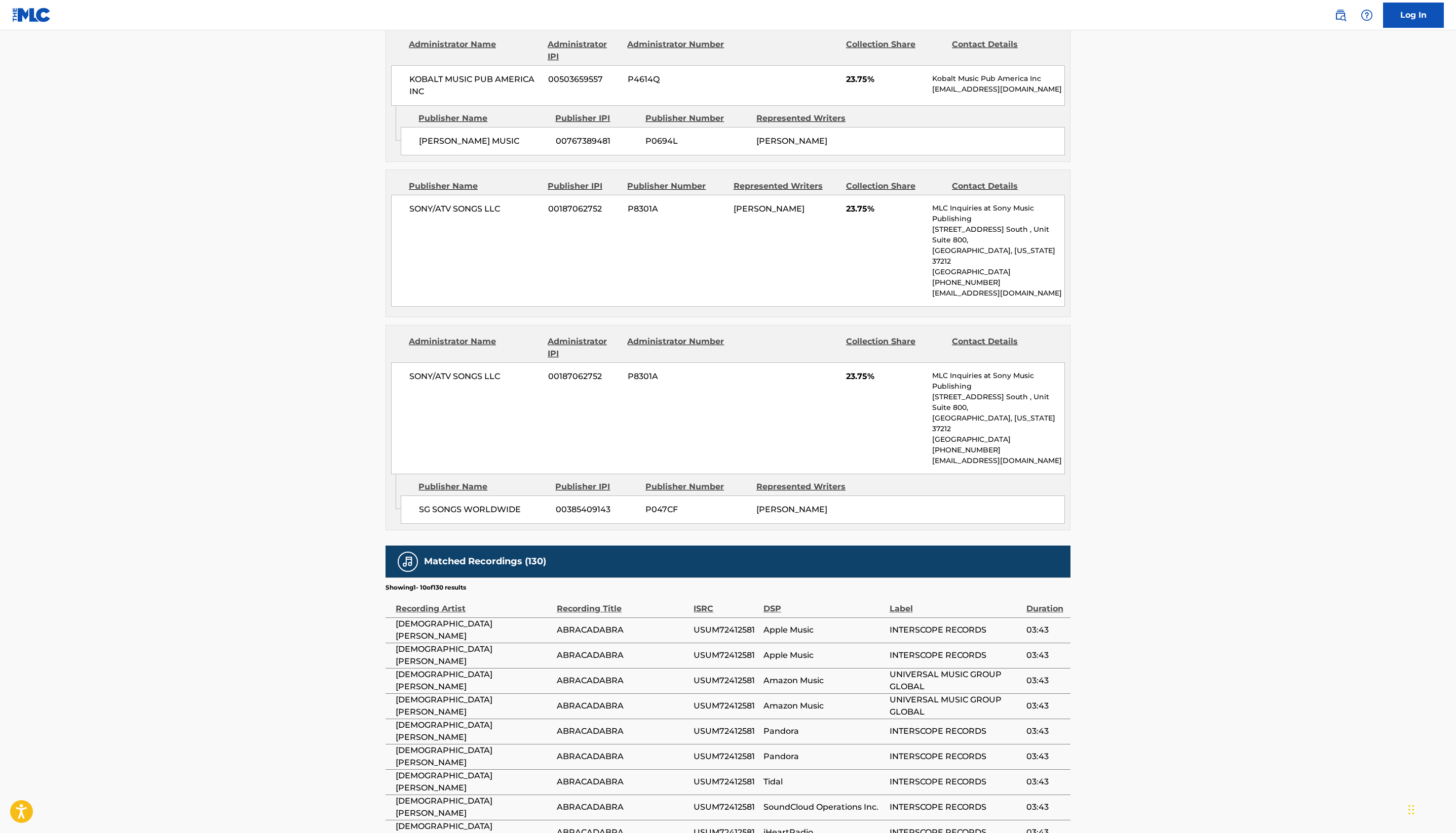
scroll to position [1165, 0]
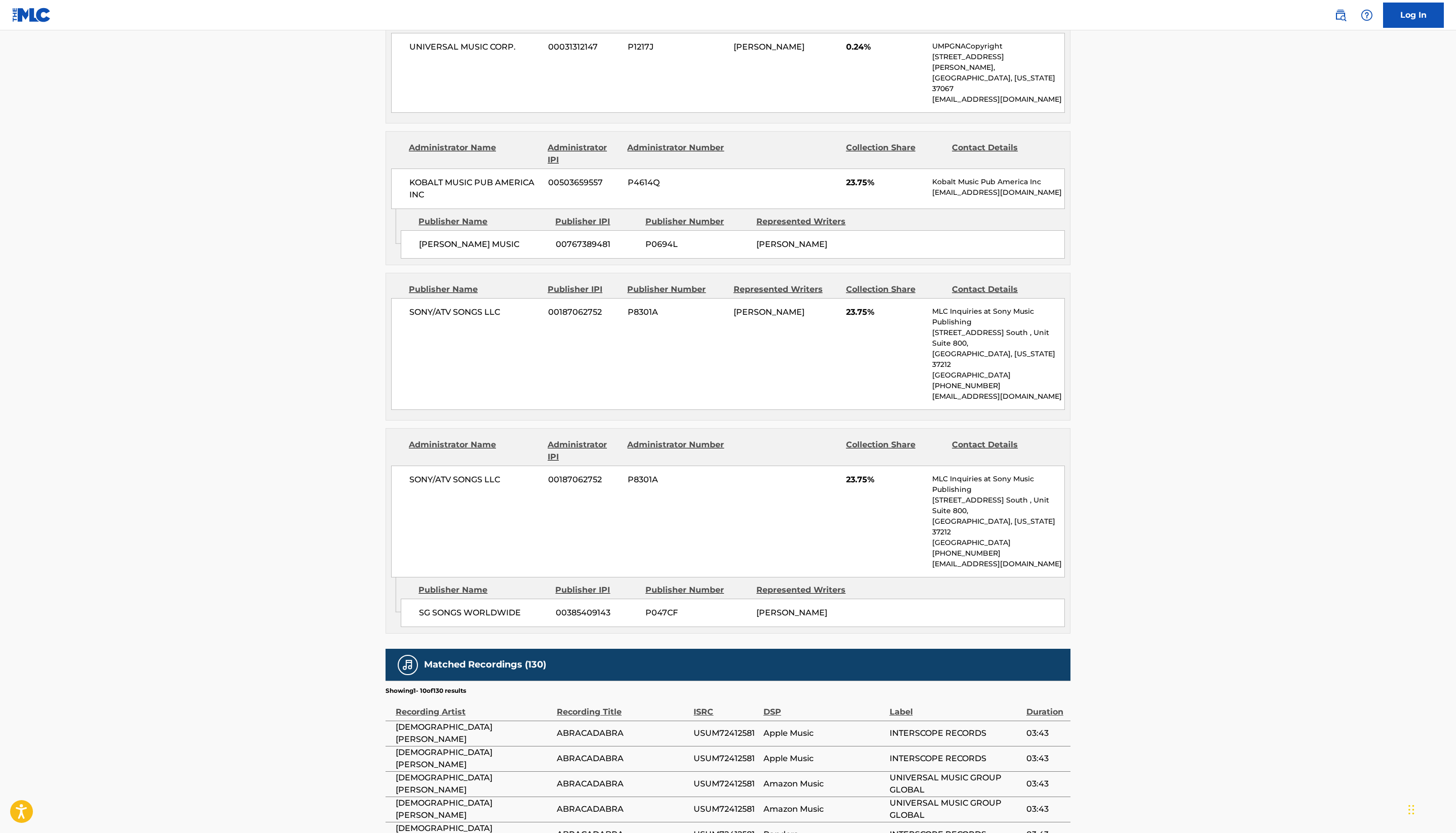
scroll to position [966, 0]
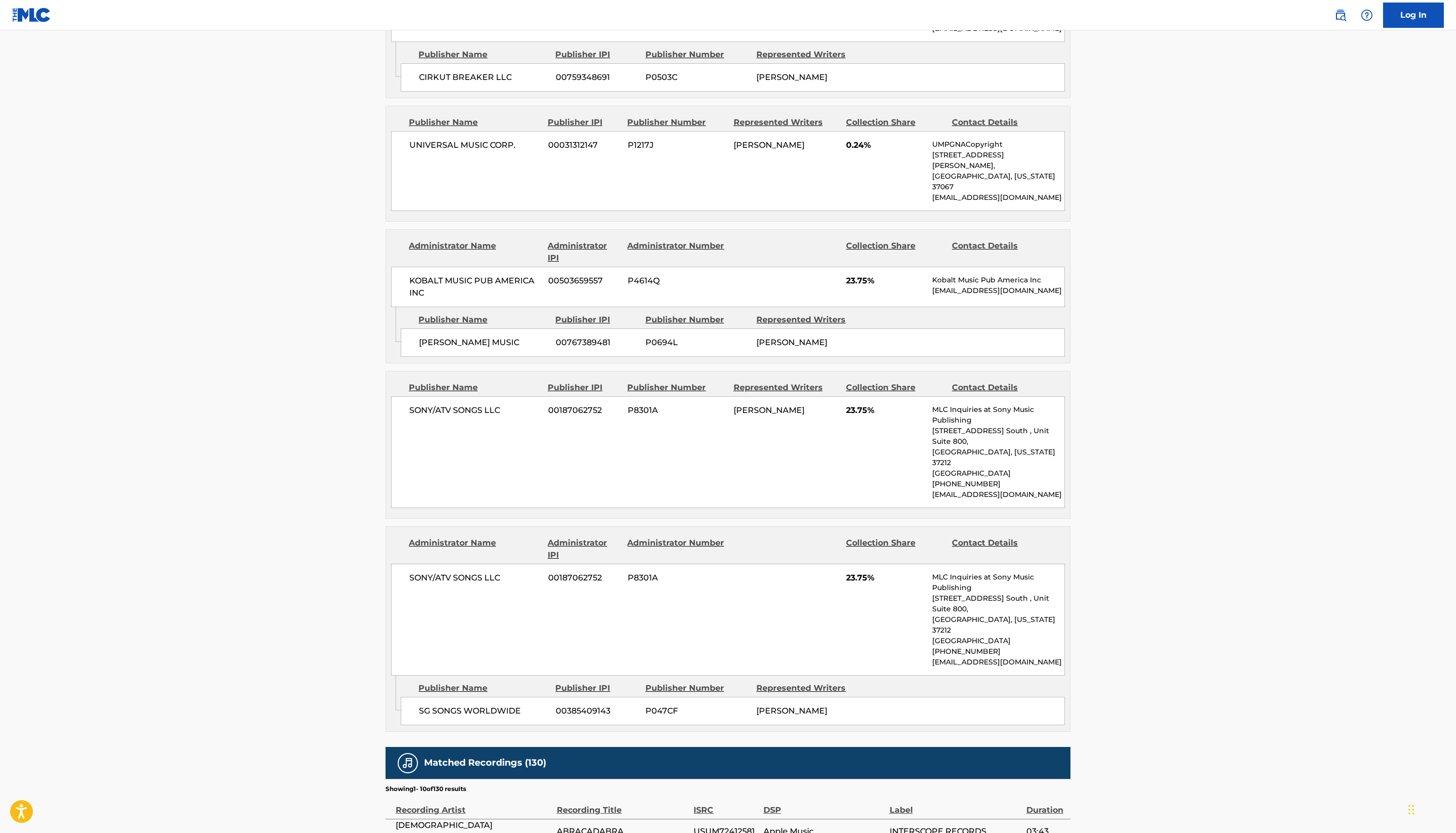
click at [66, 355] on main "< Back to public search results Copy work link ABRACADABRA Work Detail Member W…" at bounding box center [728, 95] width 1456 height 2060
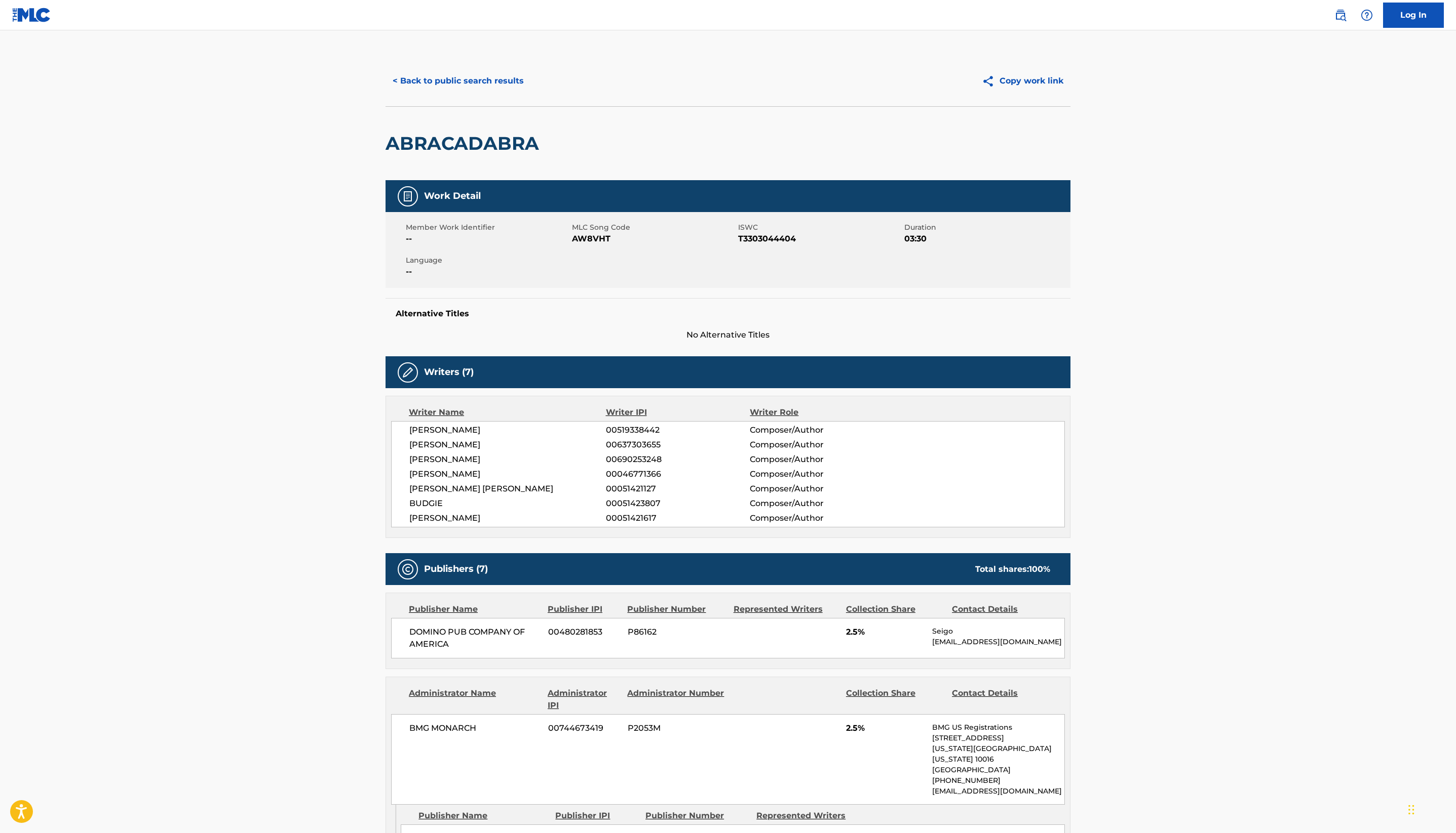
scroll to position [0, 0]
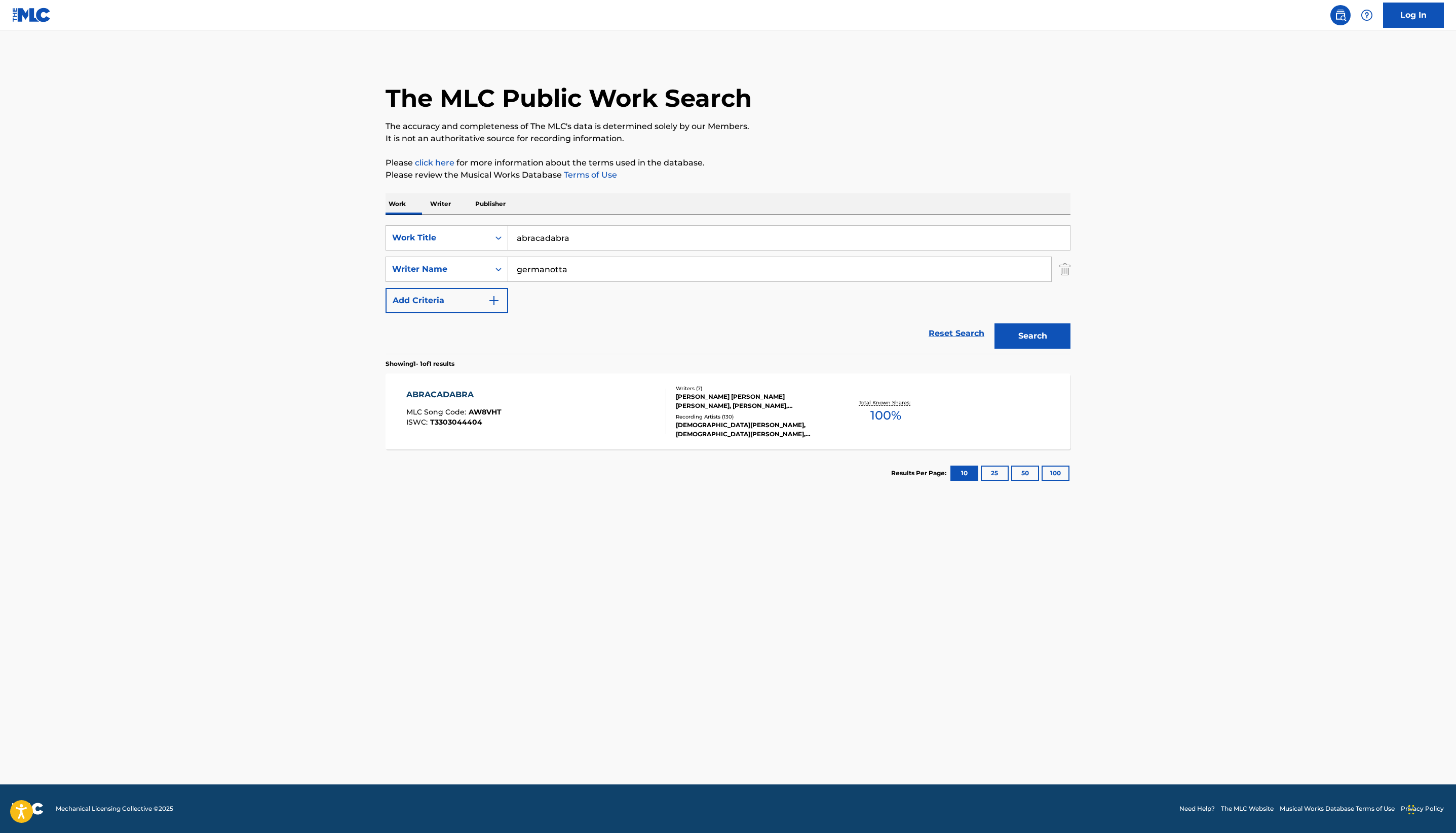
click at [453, 354] on div "Reset Search Search" at bounding box center [728, 333] width 685 height 41
drag, startPoint x: 453, startPoint y: 369, endPoint x: 287, endPoint y: 330, distance: 170.5
click at [386, 330] on div "SearchWithCriteriaf2c2402b-52c6-4ec3-9933-aef05f7d6413 Work Title abracadabra S…" at bounding box center [728, 285] width 685 height 139
click at [428, 313] on div "SearchWithCriteriaf2c2402b-52c6-4ec3-9933-aef05f7d6413 Work Title SearchWithCri…" at bounding box center [728, 269] width 685 height 88
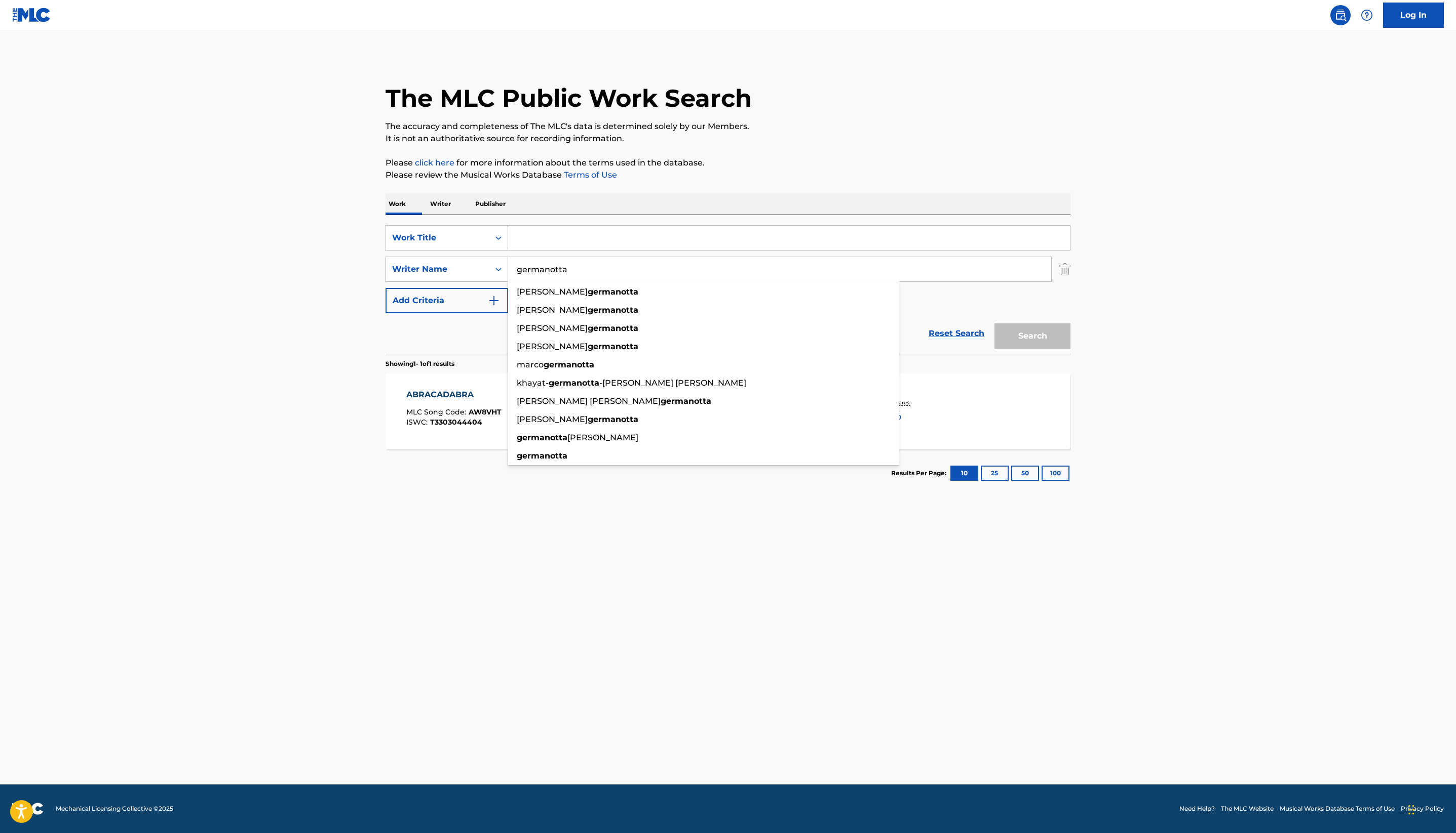
drag, startPoint x: 428, startPoint y: 424, endPoint x: 278, endPoint y: 406, distance: 151.1
click at [386, 282] on div "SearchWithCriteriad0653320-b32a-4bbb-aa81-4333e206983d Writer Name germanotta […" at bounding box center [728, 269] width 685 height 25
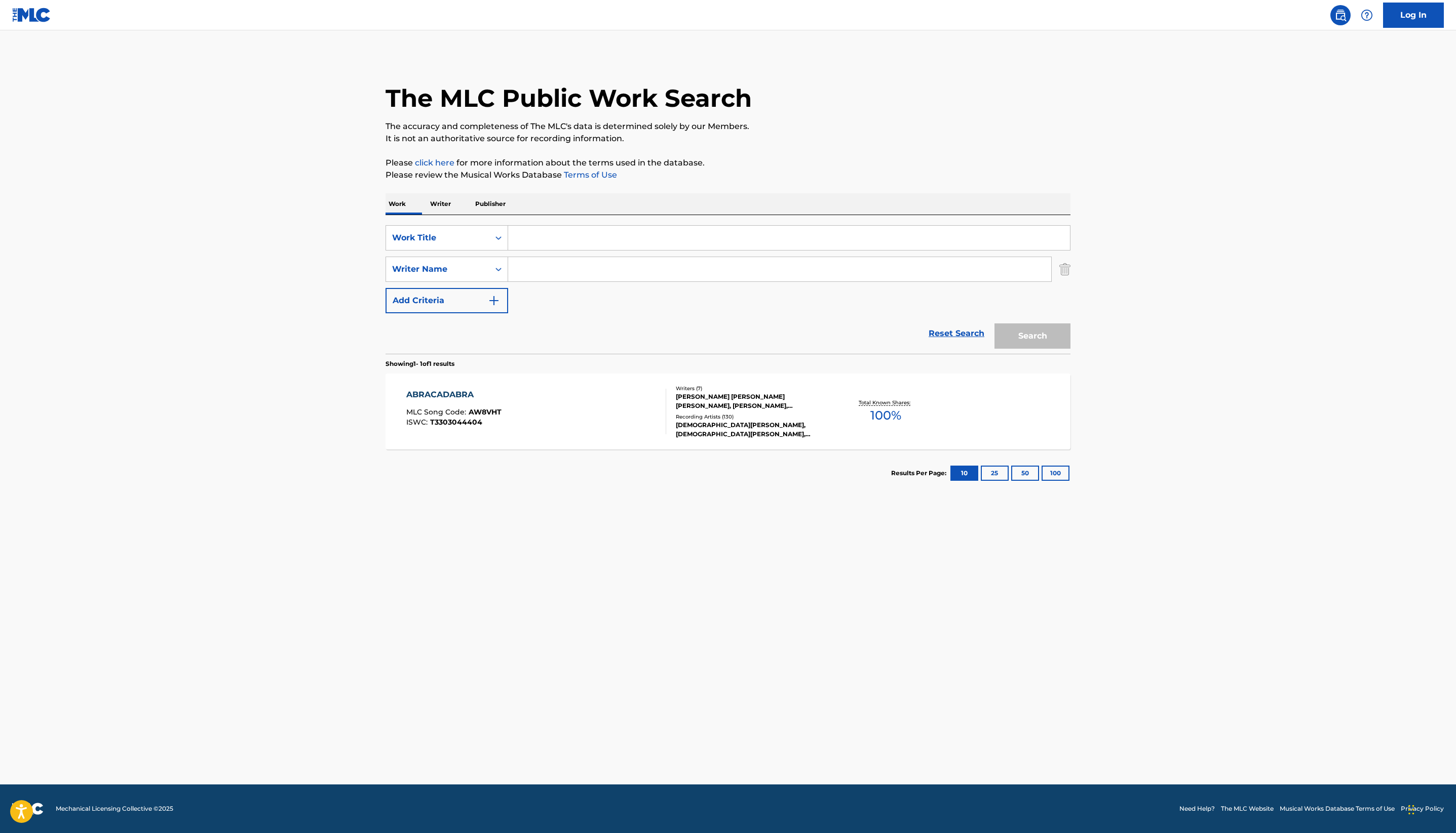
click at [742, 145] on p "It is not an authoritative source for recording information." at bounding box center [728, 138] width 685 height 12
click at [732, 145] on p "It is not an authoritative source for recording information." at bounding box center [728, 138] width 685 height 12
click at [702, 145] on p "It is not an authoritative source for recording information." at bounding box center [728, 138] width 685 height 12
click at [677, 132] on p "The accuracy and completeness of The MLC's data is determined solely by our Mem…" at bounding box center [728, 126] width 685 height 12
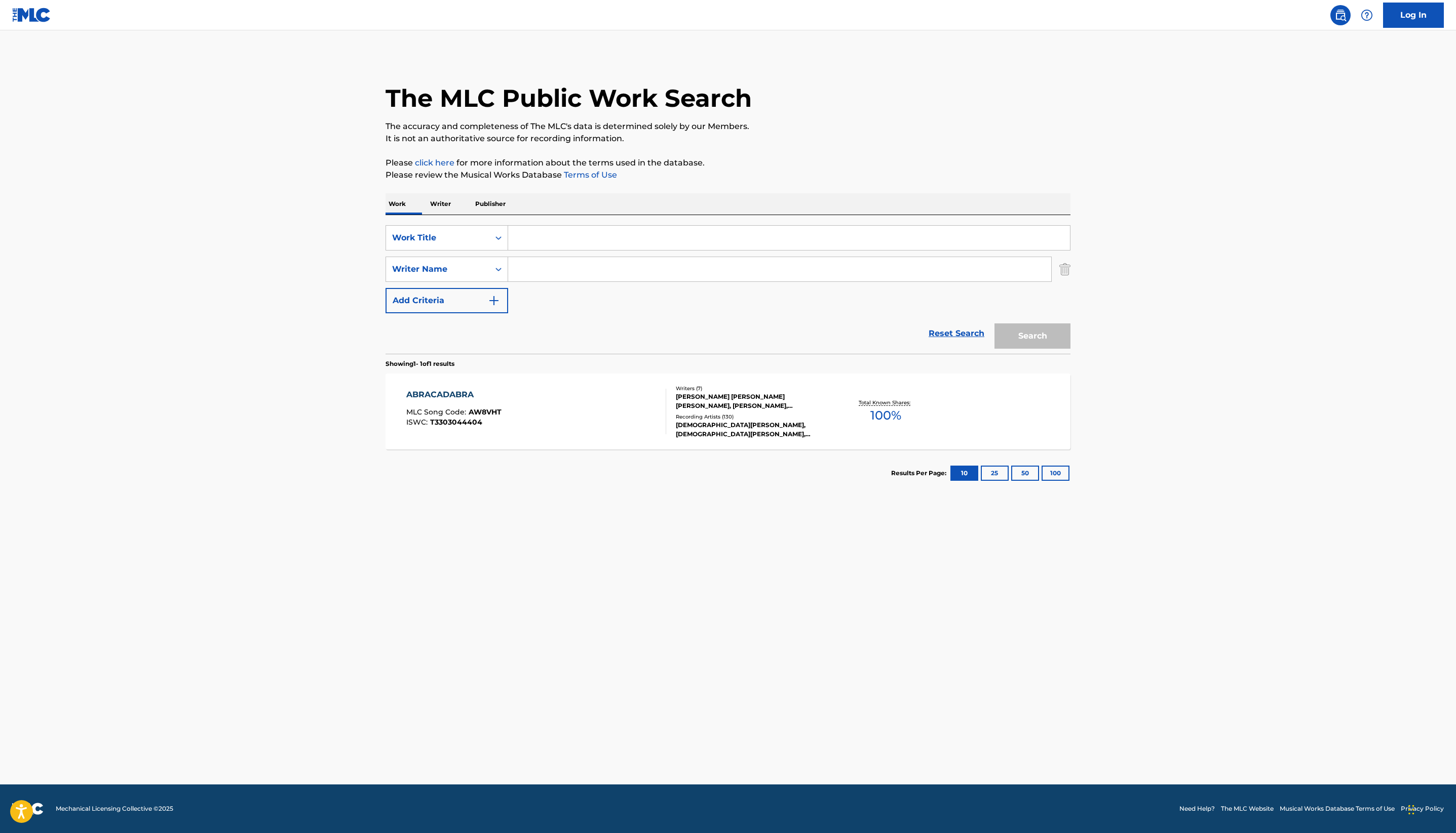
click at [690, 132] on p "The accuracy and completeness of The MLC's data is determined solely by our Mem…" at bounding box center [728, 126] width 685 height 12
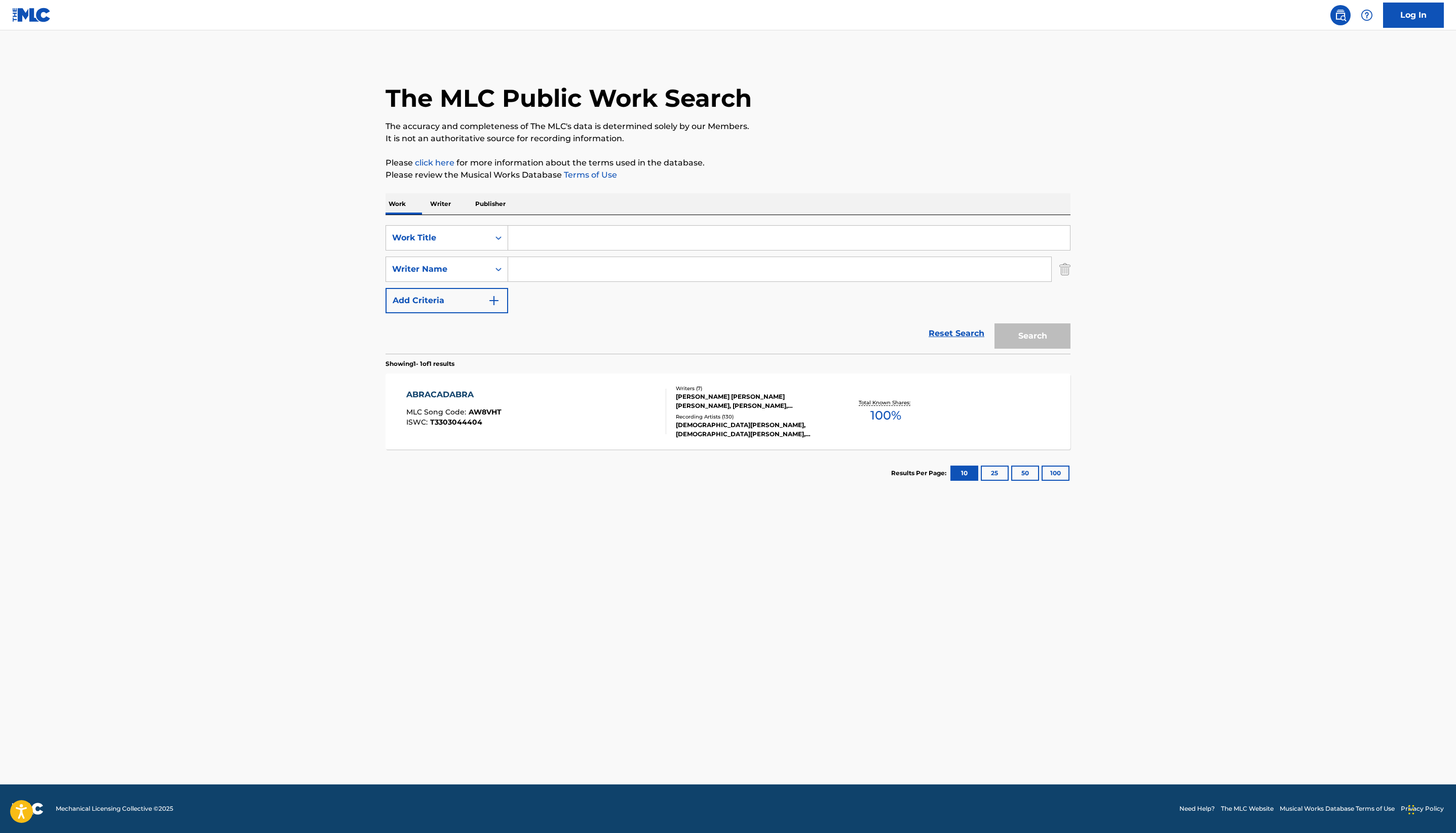
click at [706, 130] on div "The MLC Public Work Search" at bounding box center [728, 93] width 685 height 74
click at [520, 250] on input "Search Form" at bounding box center [788, 238] width 561 height 24
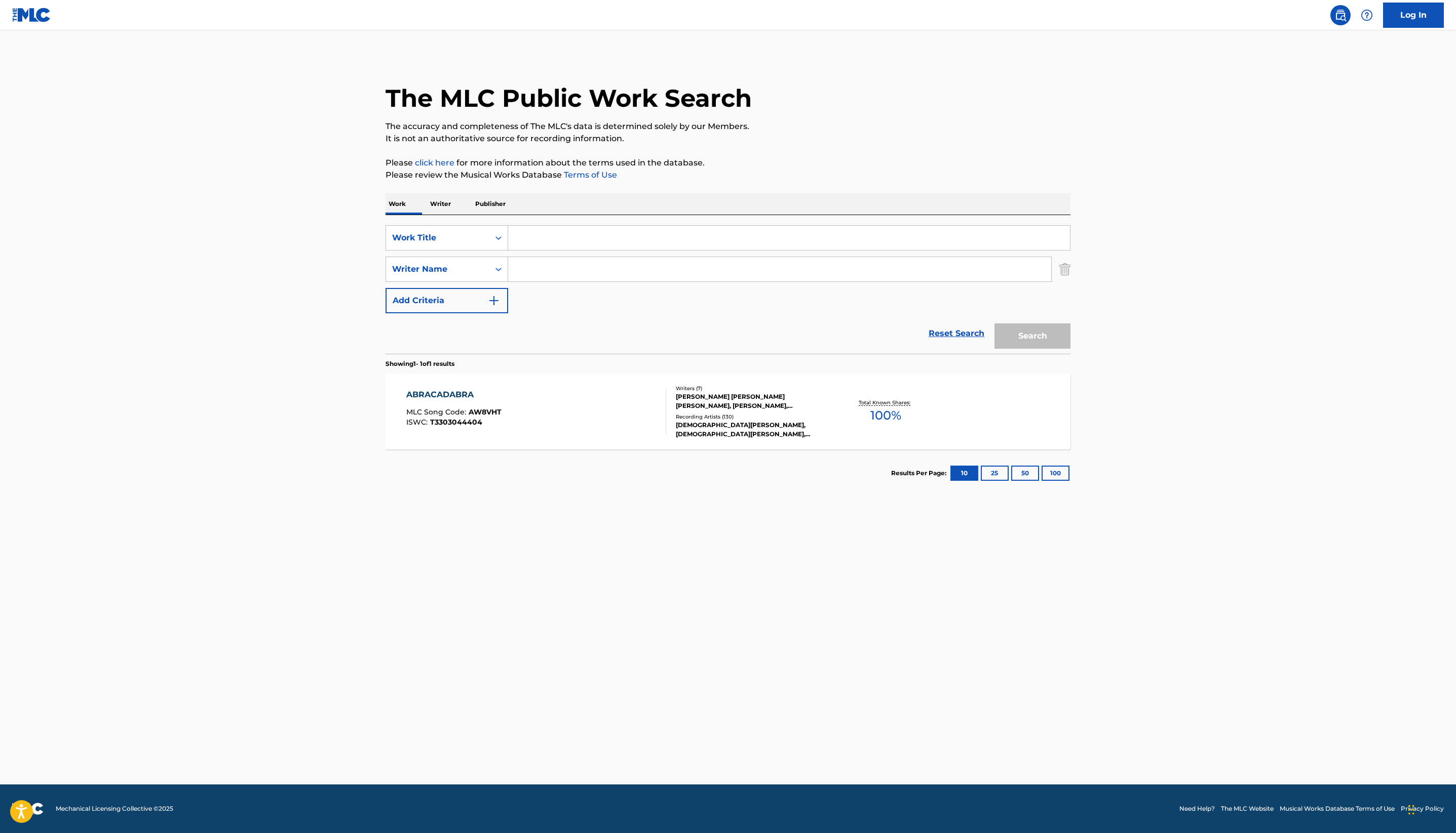
click at [587, 169] on p "Please click here for more information about the terms used in the database." at bounding box center [728, 162] width 685 height 12
click at [619, 237] on div "The MLC Public Work Search The accuracy and completeness of The MLC's data is d…" at bounding box center [727, 276] width 709 height 441
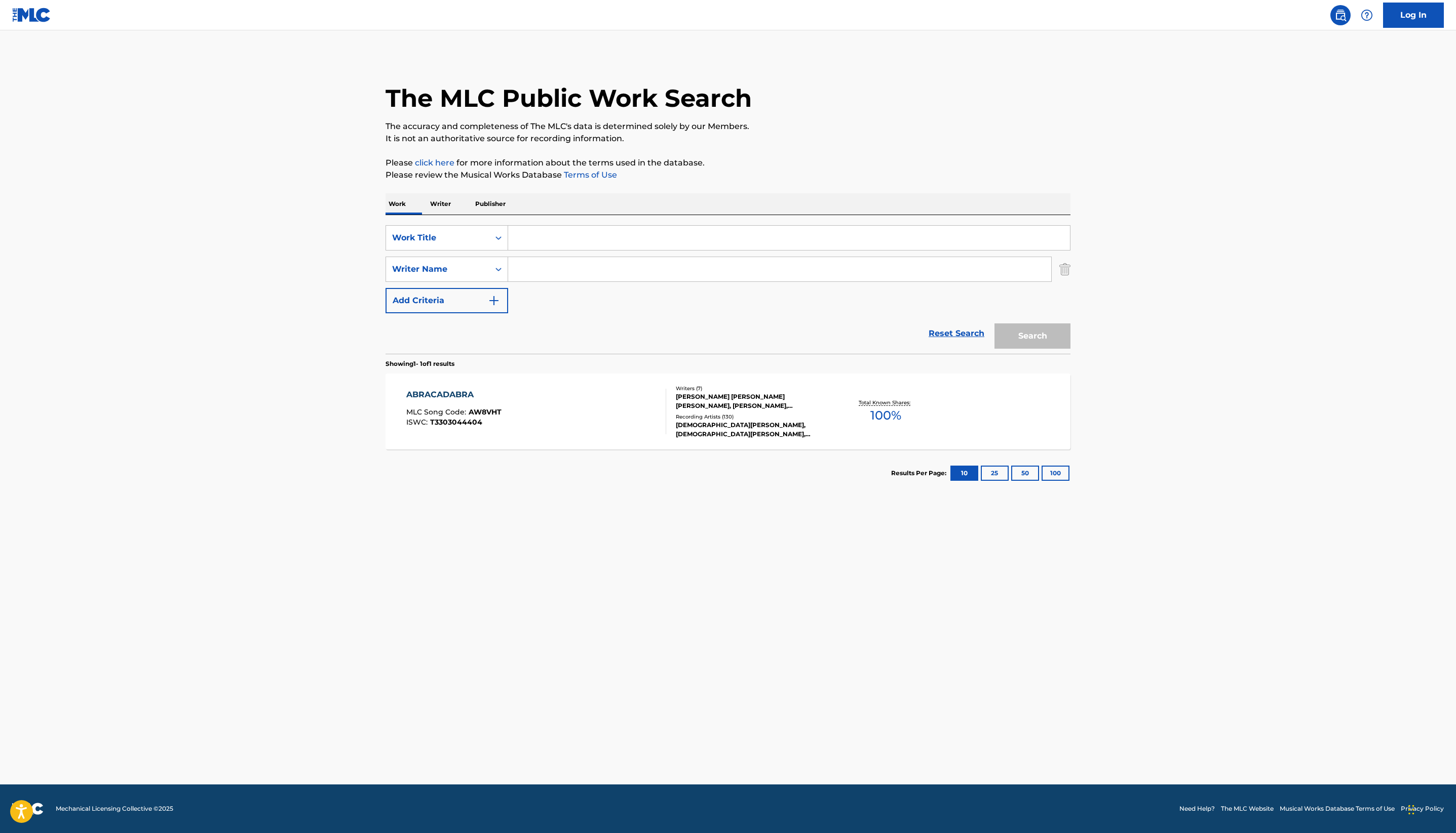
click at [619, 237] on div "The MLC Public Work Search The accuracy and completeness of The MLC's data is d…" at bounding box center [727, 276] width 709 height 441
click at [508, 250] on input "Search Form" at bounding box center [788, 238] width 561 height 24
drag, startPoint x: 394, startPoint y: 373, endPoint x: 548, endPoint y: 234, distance: 207.5
click at [548, 234] on div "The MLC Public Work Search The accuracy and completeness of The MLC's data is d…" at bounding box center [727, 276] width 709 height 441
click at [508, 250] on input "motto" at bounding box center [788, 238] width 561 height 24
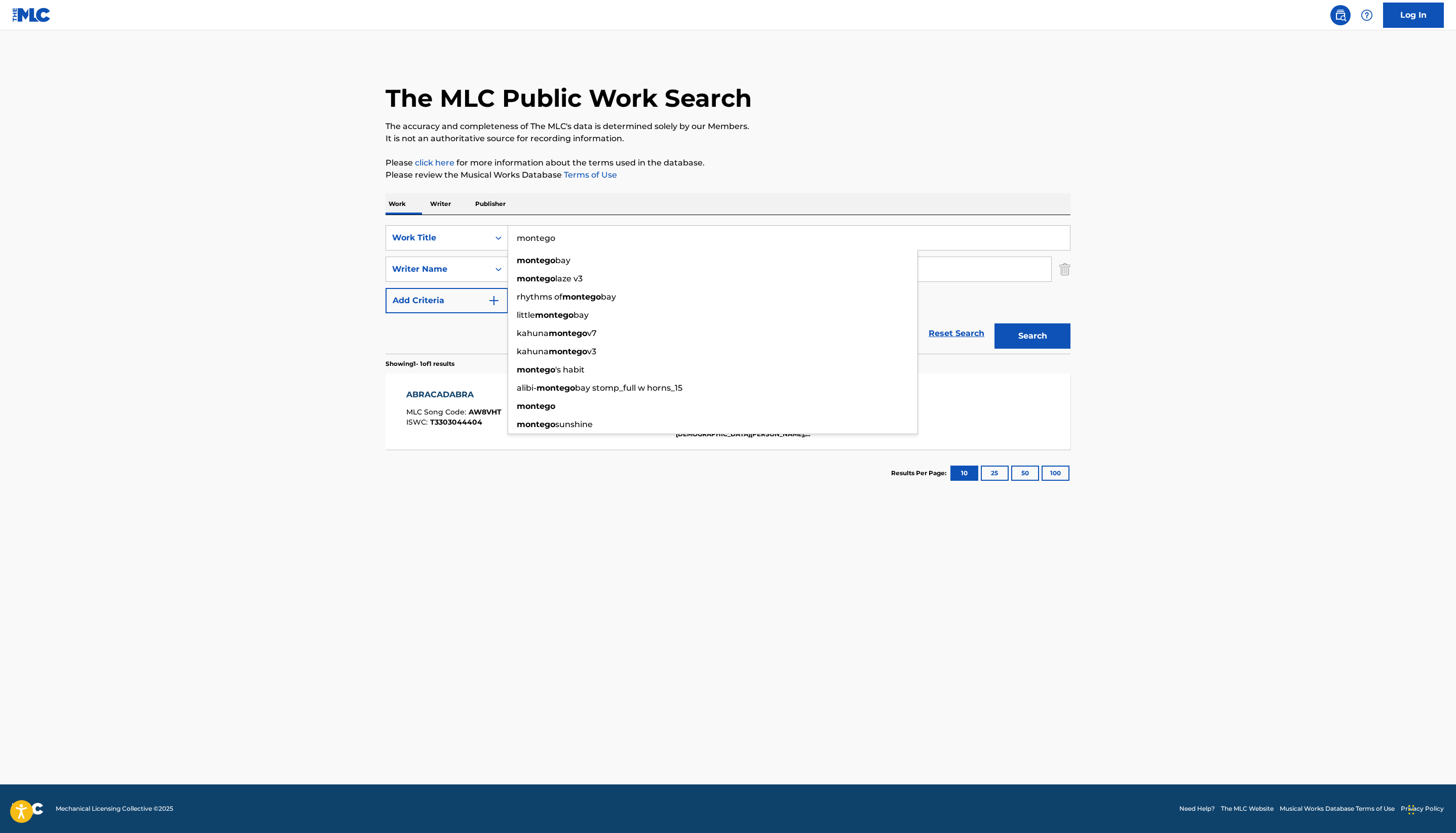
type input "montego"
click at [549, 169] on p "Please click here for more information about the terms used in the database." at bounding box center [728, 162] width 685 height 12
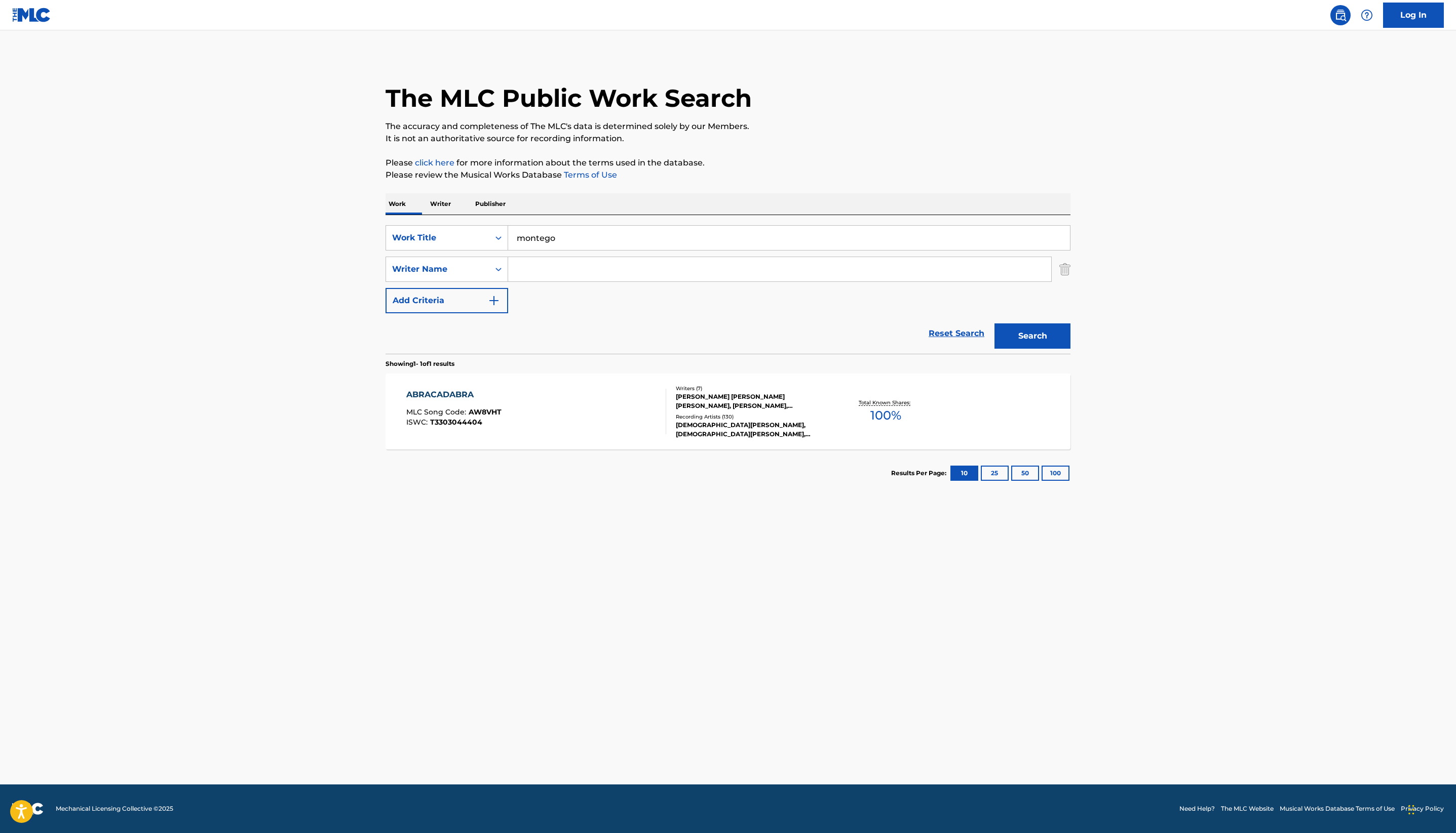
click at [508, 282] on input "Search Form" at bounding box center [779, 269] width 543 height 24
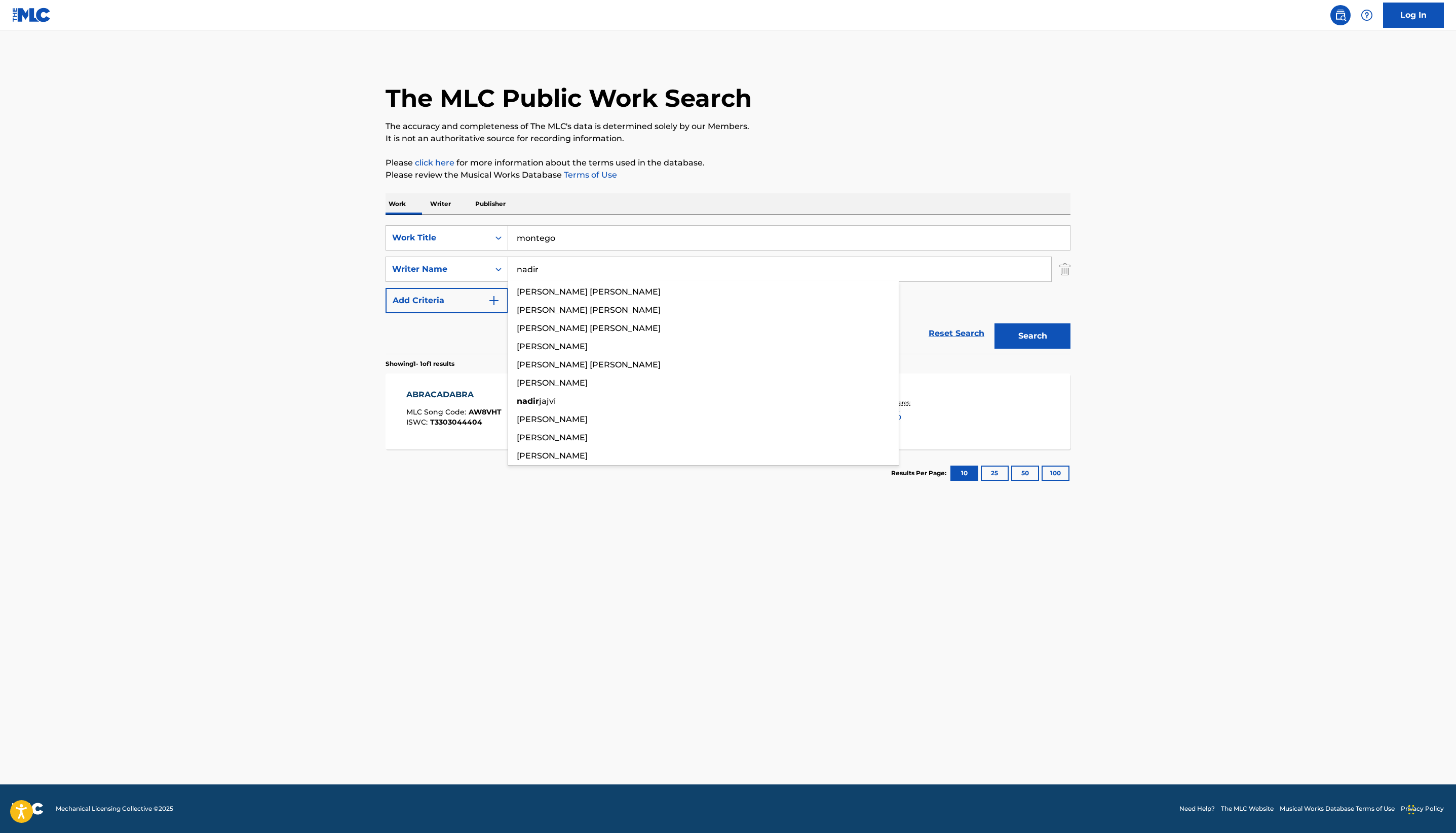
type input "nadir"
click at [1070, 349] on button "Search" at bounding box center [1033, 336] width 76 height 25
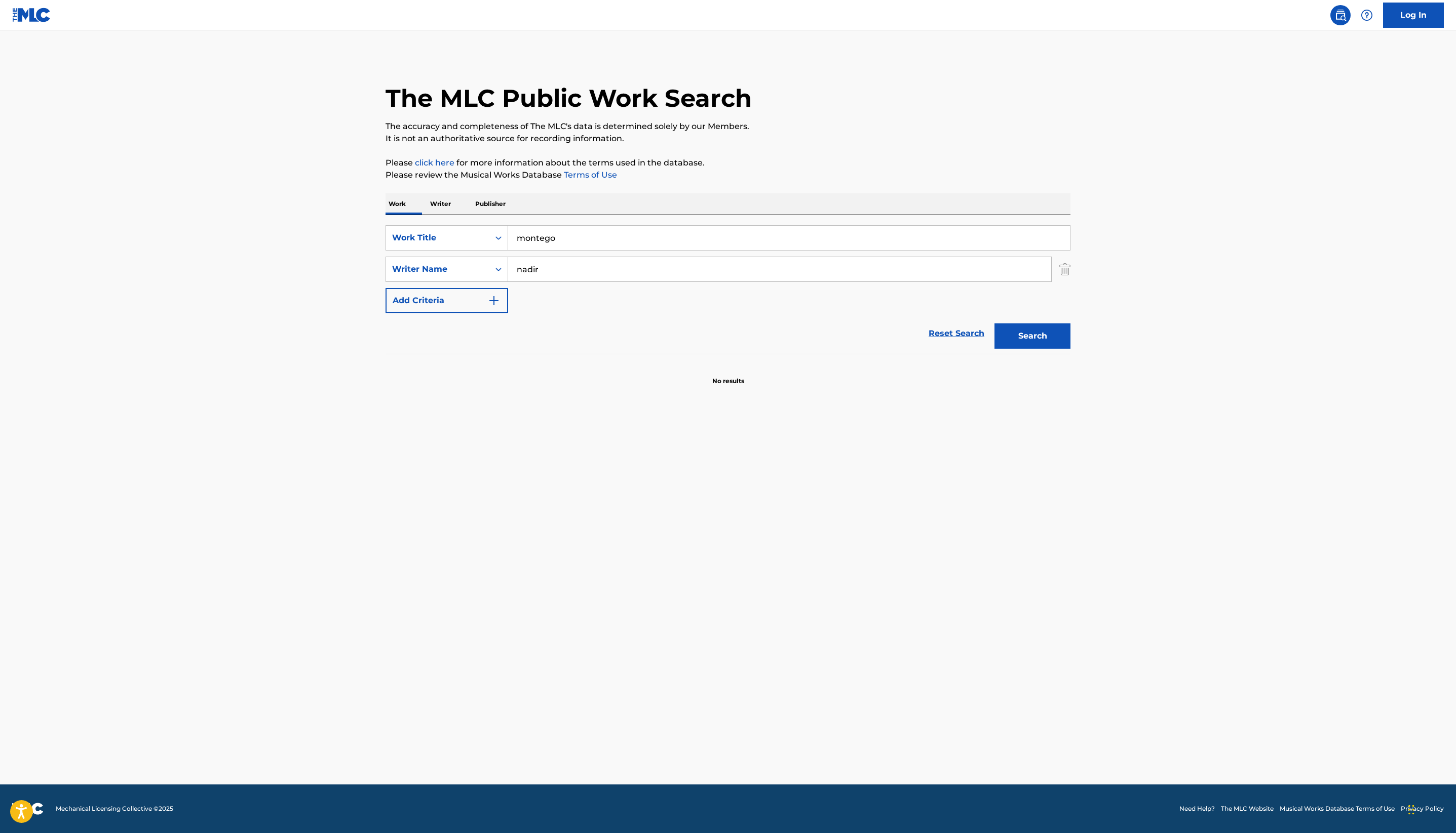
drag, startPoint x: 423, startPoint y: 422, endPoint x: 311, endPoint y: 398, distance: 114.5
click at [386, 313] on div "SearchWithCriteriaf2c2402b-52c6-4ec3-9933-aef05f7d6413 Work Title montego Searc…" at bounding box center [728, 269] width 685 height 88
drag, startPoint x: 426, startPoint y: 372, endPoint x: 220, endPoint y: 347, distance: 207.5
click at [386, 250] on div "SearchWithCriteriaf2c2402b-52c6-4ec3-9933-aef05f7d6413 Work Title montego" at bounding box center [728, 238] width 685 height 25
click at [764, 145] on p "It is not an authoritative source for recording information." at bounding box center [728, 138] width 685 height 12
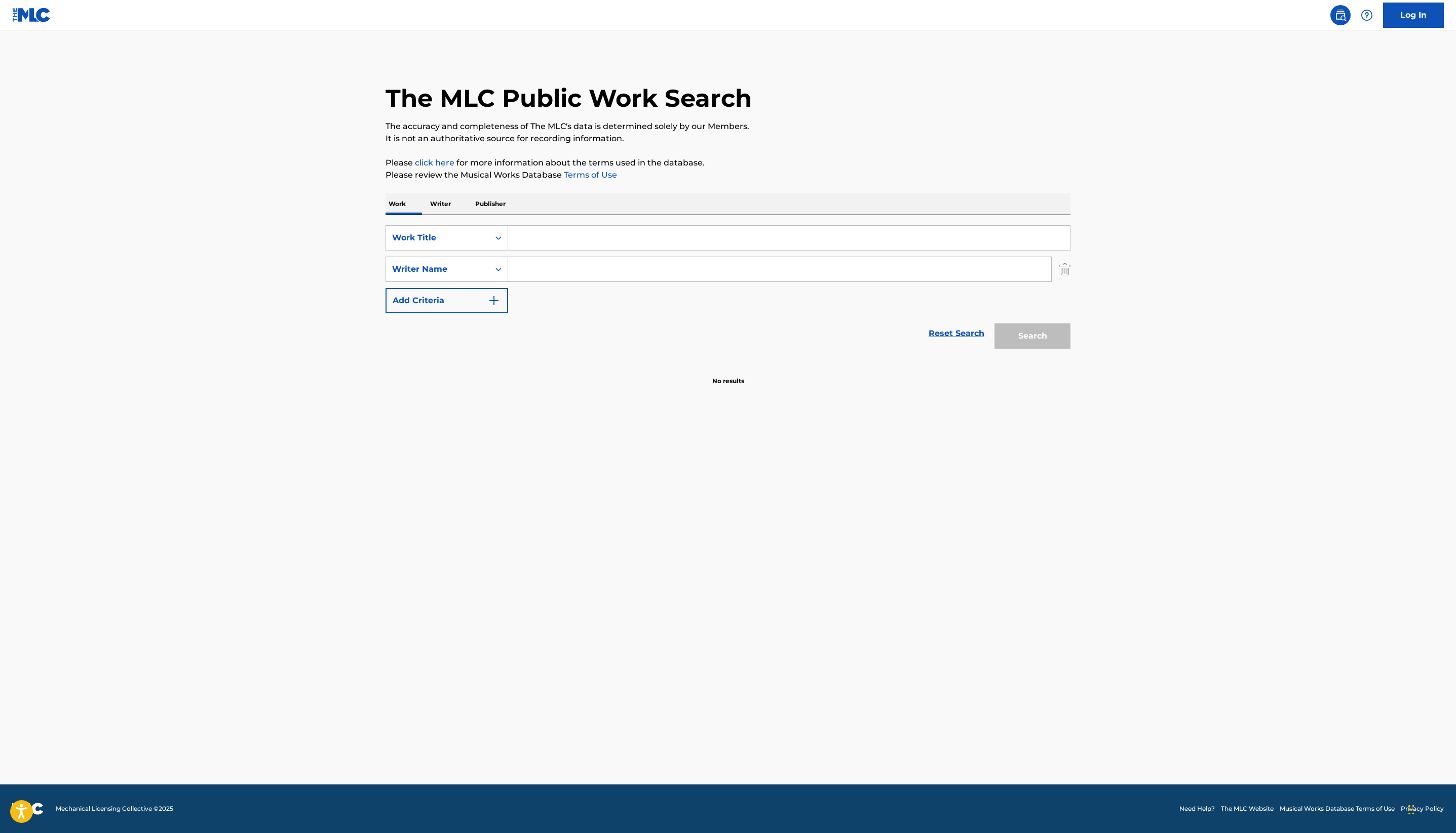
click at [523, 250] on input "Search Form" at bounding box center [788, 238] width 561 height 24
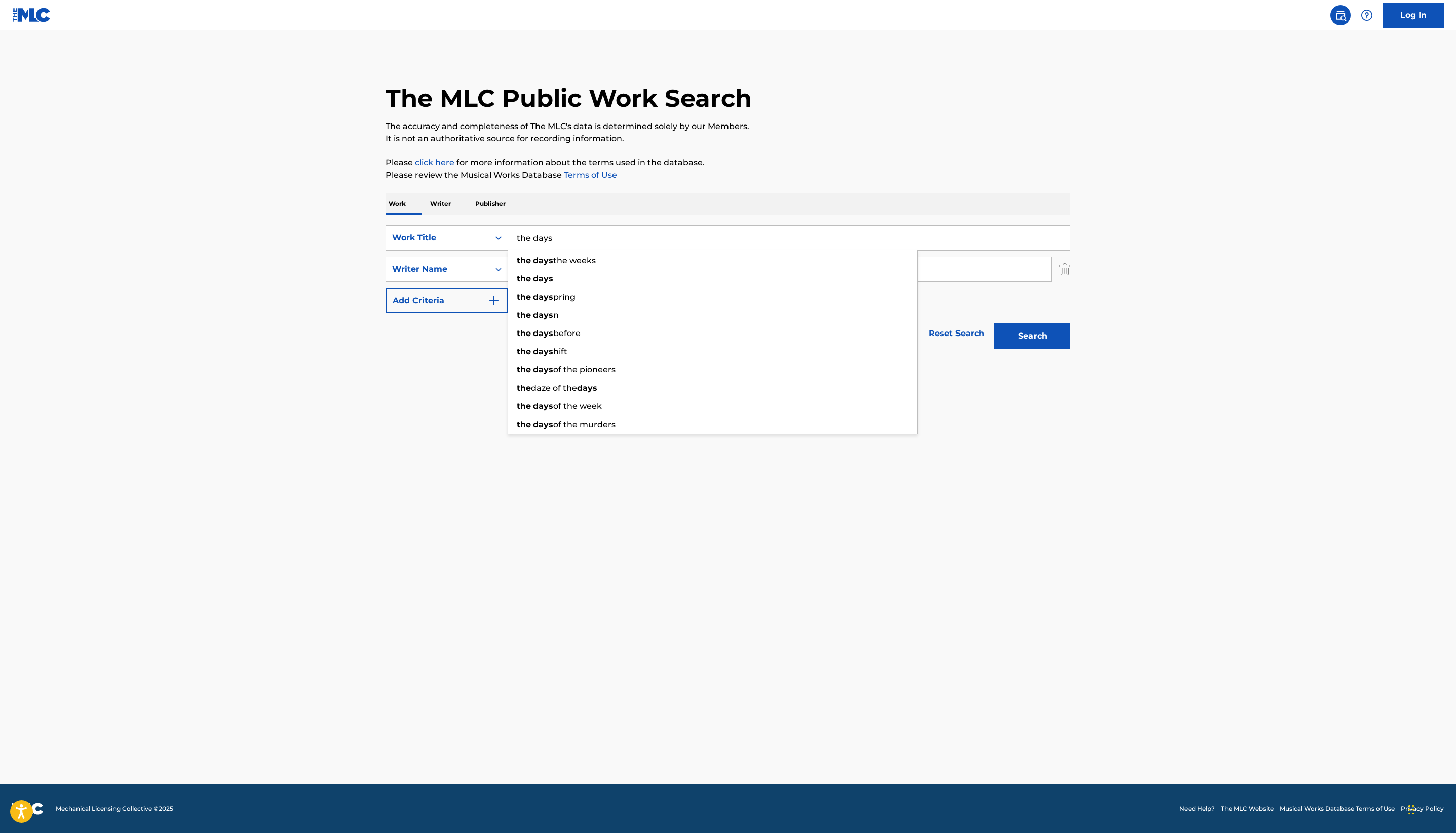
type input "the days"
click at [827, 169] on p "Please click here for more information about the terms used in the database." at bounding box center [728, 162] width 685 height 12
click at [508, 282] on input "Search Form" at bounding box center [779, 269] width 543 height 24
type input "nadir"
click at [1070, 349] on button "Search" at bounding box center [1033, 336] width 76 height 25
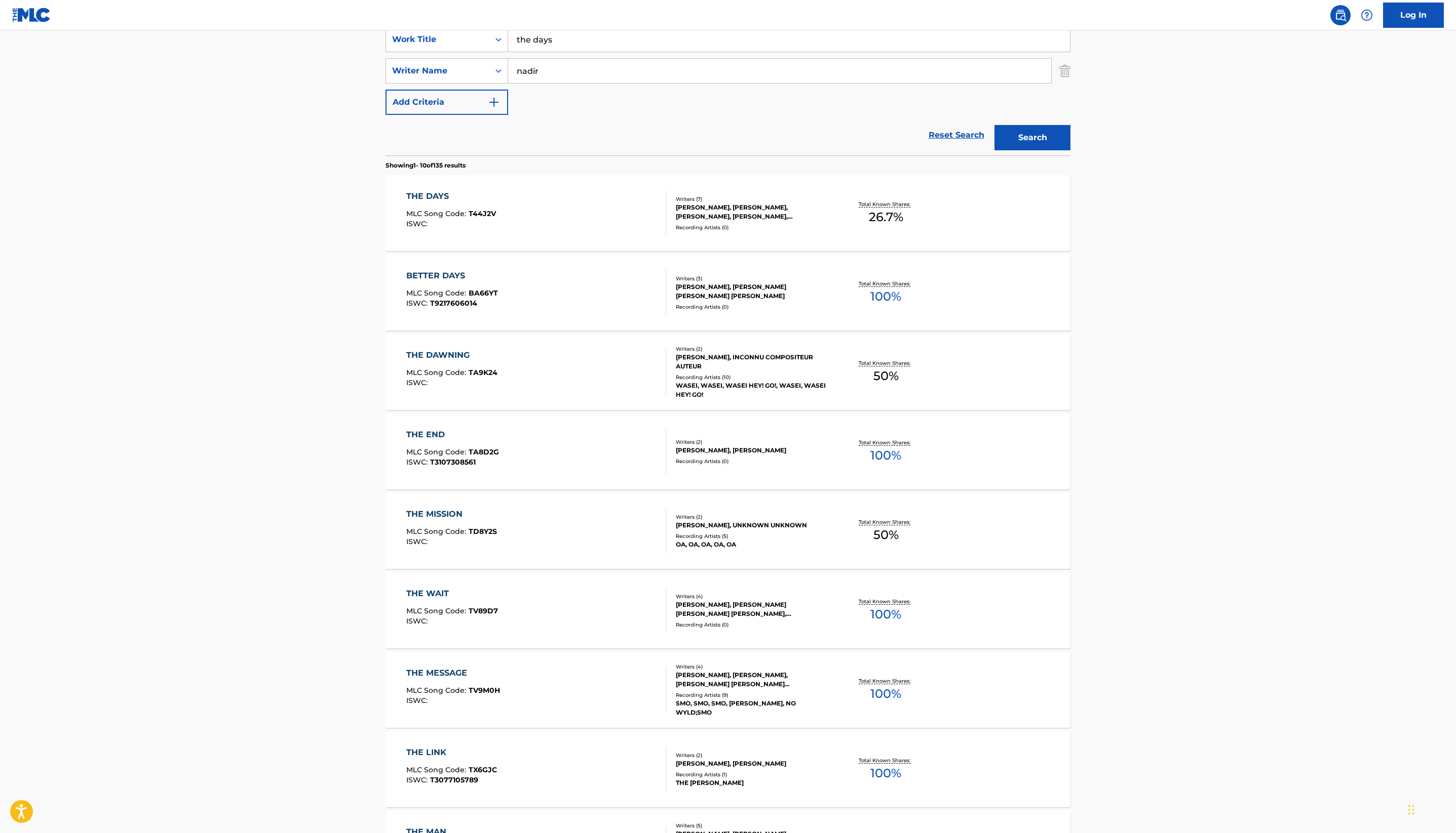
scroll to position [301, 0]
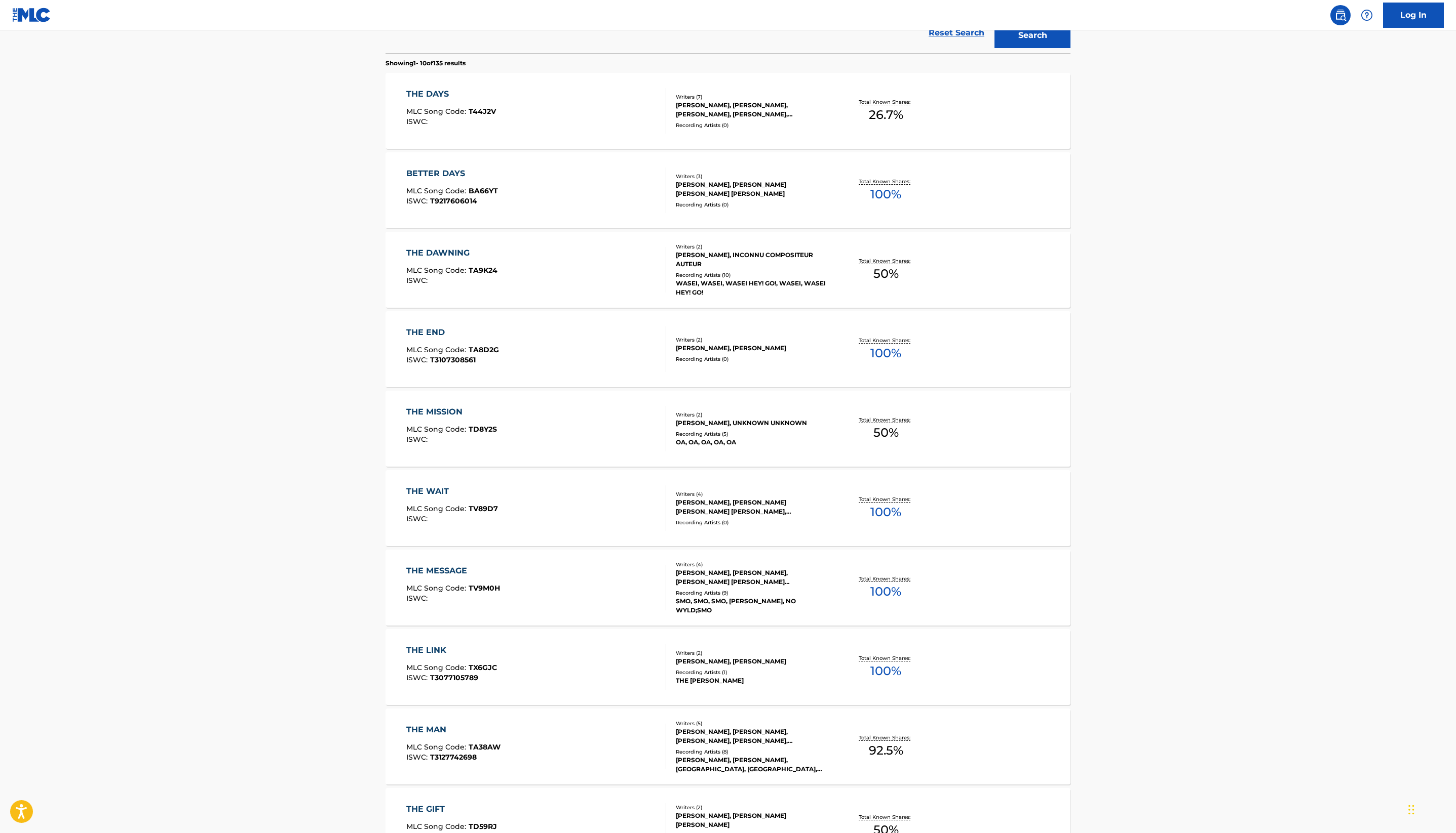
click at [787, 119] on div "[PERSON_NAME], [PERSON_NAME], [PERSON_NAME], [PERSON_NAME], [PERSON_NAME], [PER…" at bounding box center [752, 110] width 153 height 18
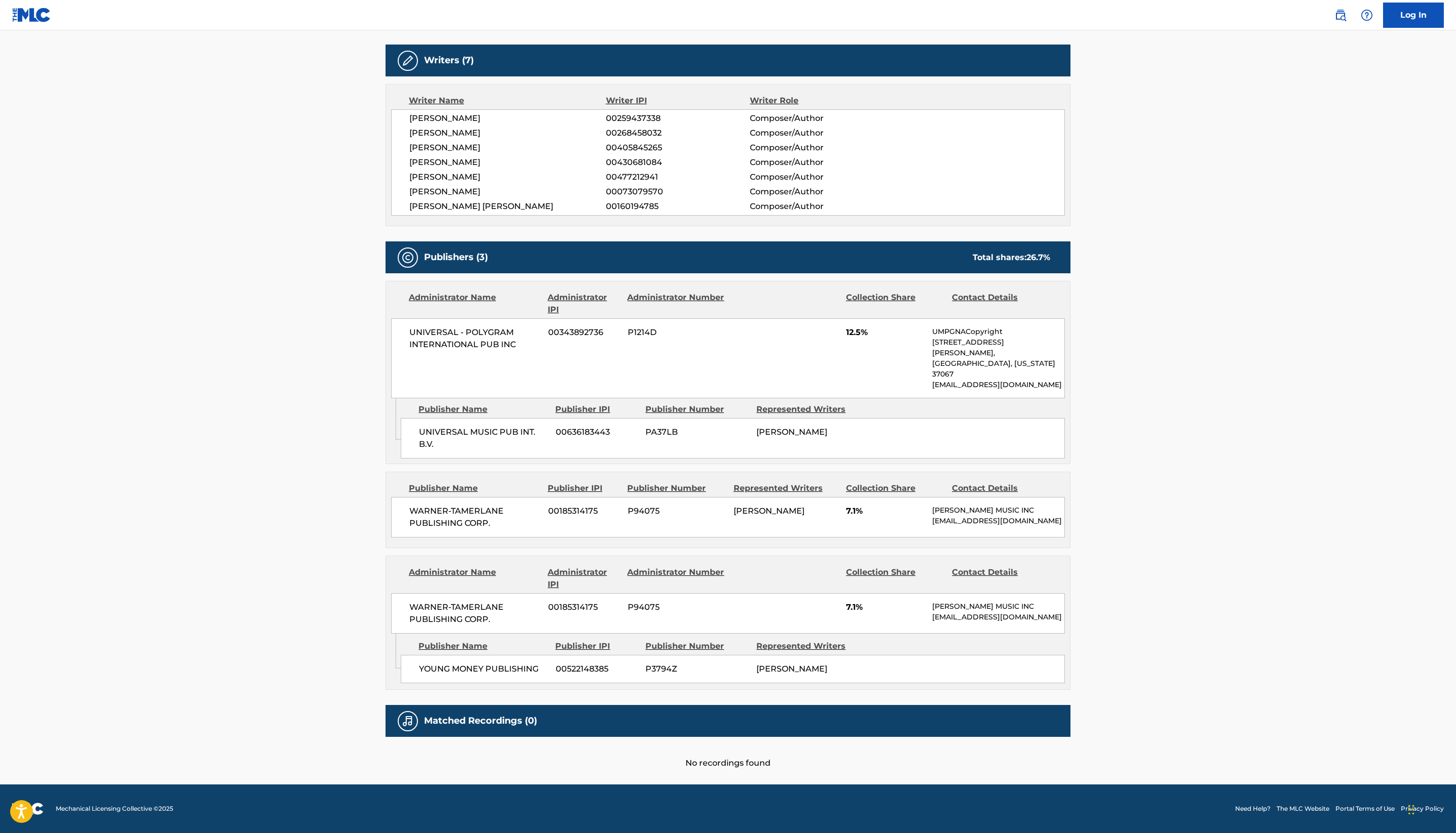
scroll to position [689, 0]
click at [1396, 439] on main "< Back to public search results Copy work link THE DAYS Work Detail Member Work…" at bounding box center [728, 251] width 1456 height 1066
click at [1082, 405] on div "< Back to public search results Copy work link THE DAYS Work Detail Member Work…" at bounding box center [727, 257] width 709 height 1026
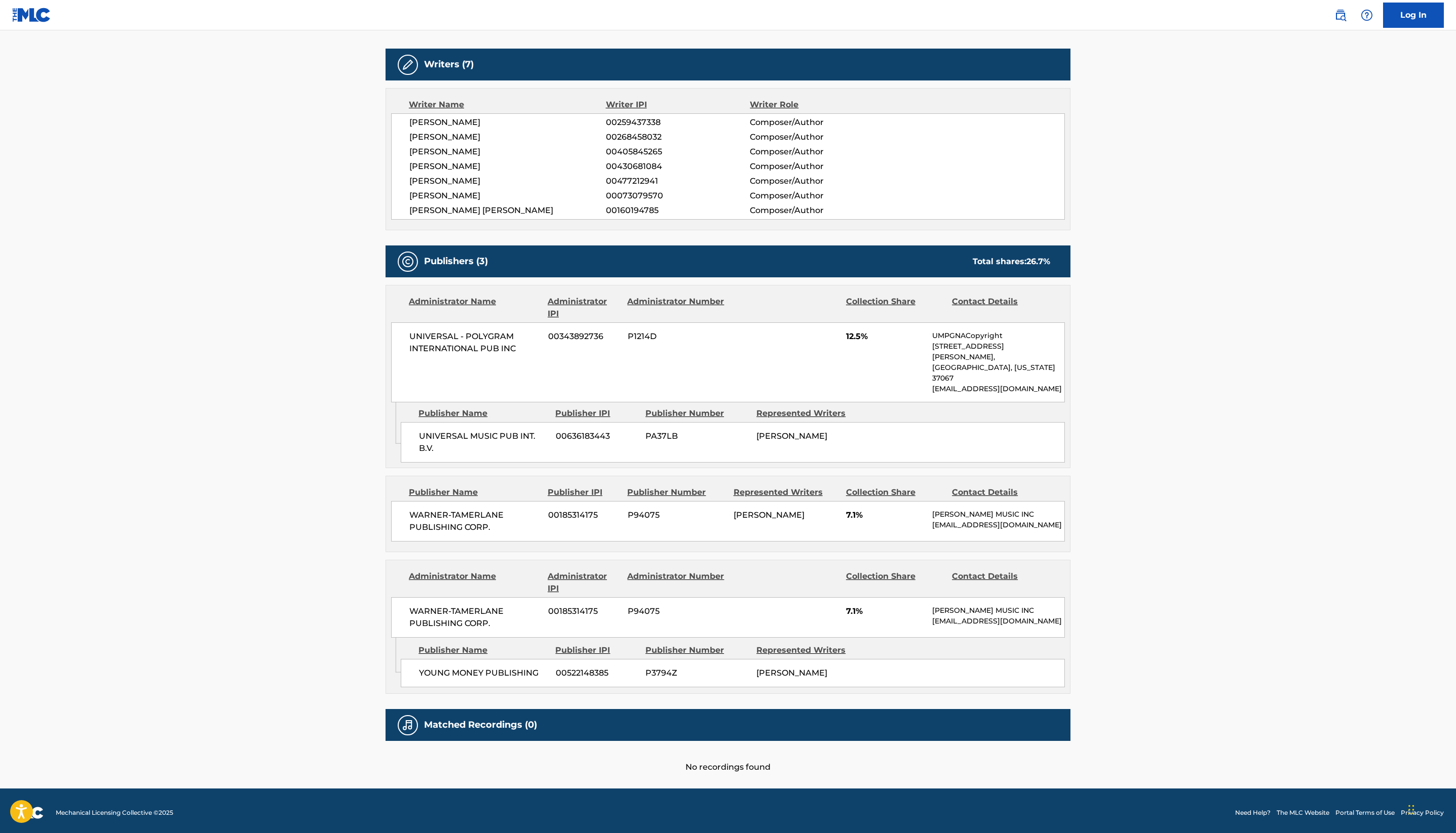
scroll to position [259, 0]
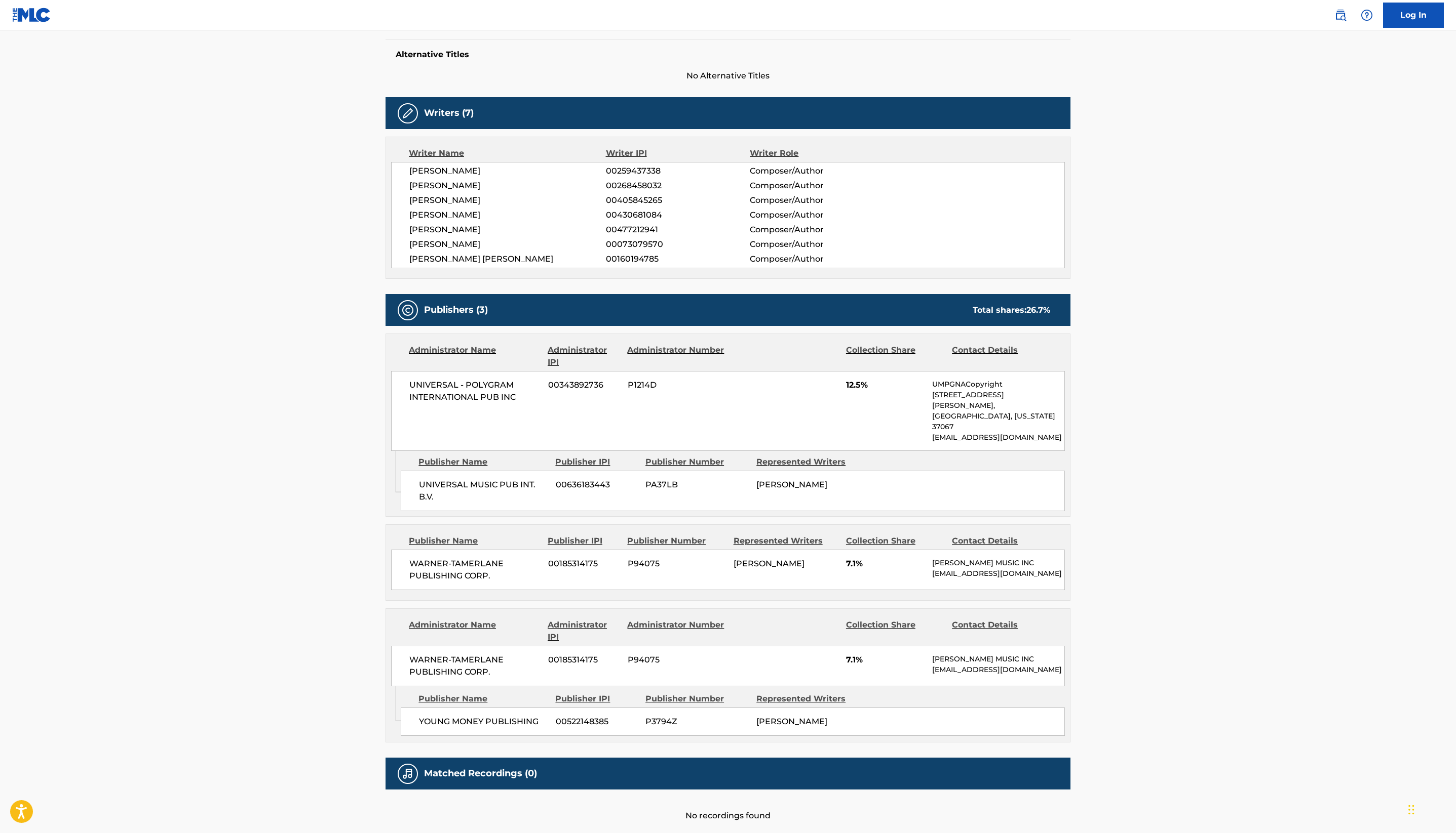
click at [1082, 358] on div "< Back to public search results Copy work link THE DAYS Work Detail Member Work…" at bounding box center [727, 309] width 709 height 1026
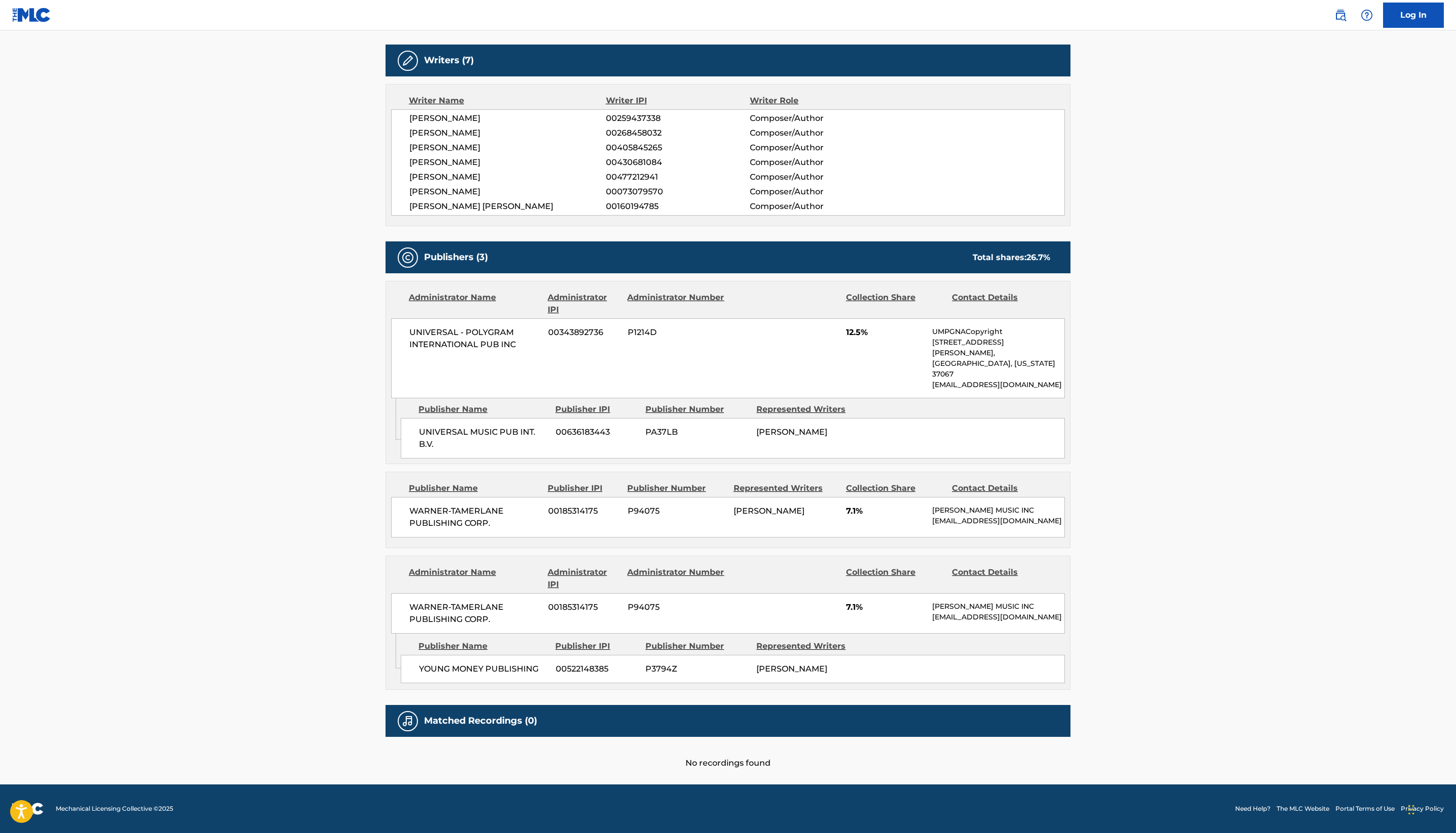
scroll to position [424, 0]
click at [73, 374] on main "< Back to public search results Copy work link THE DAYS Work Detail Member Work…" at bounding box center [728, 251] width 1456 height 1066
